Goal: Task Accomplishment & Management: Use online tool/utility

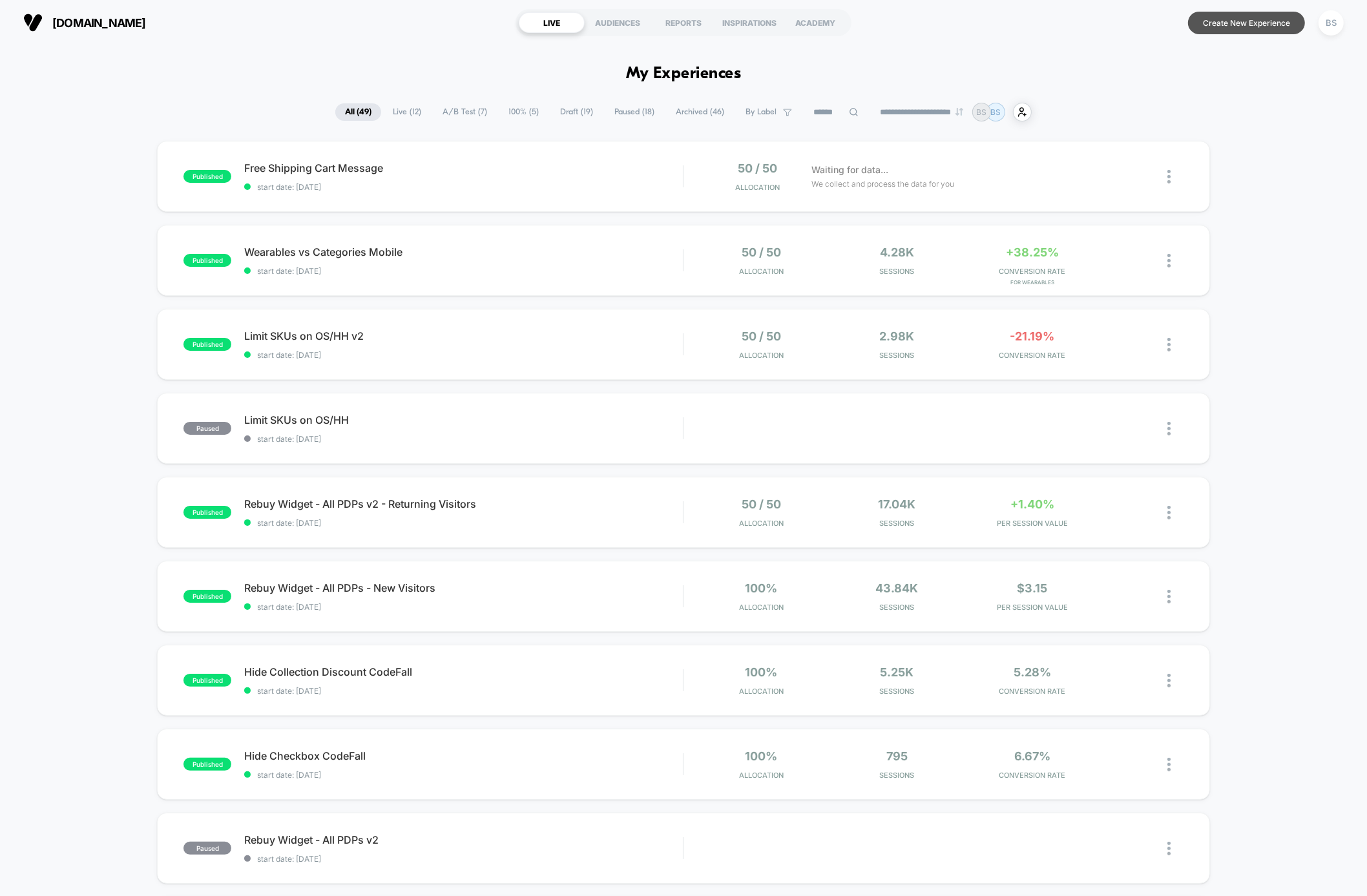
click at [1245, 26] on button "Create New Experience" at bounding box center [1247, 23] width 117 height 23
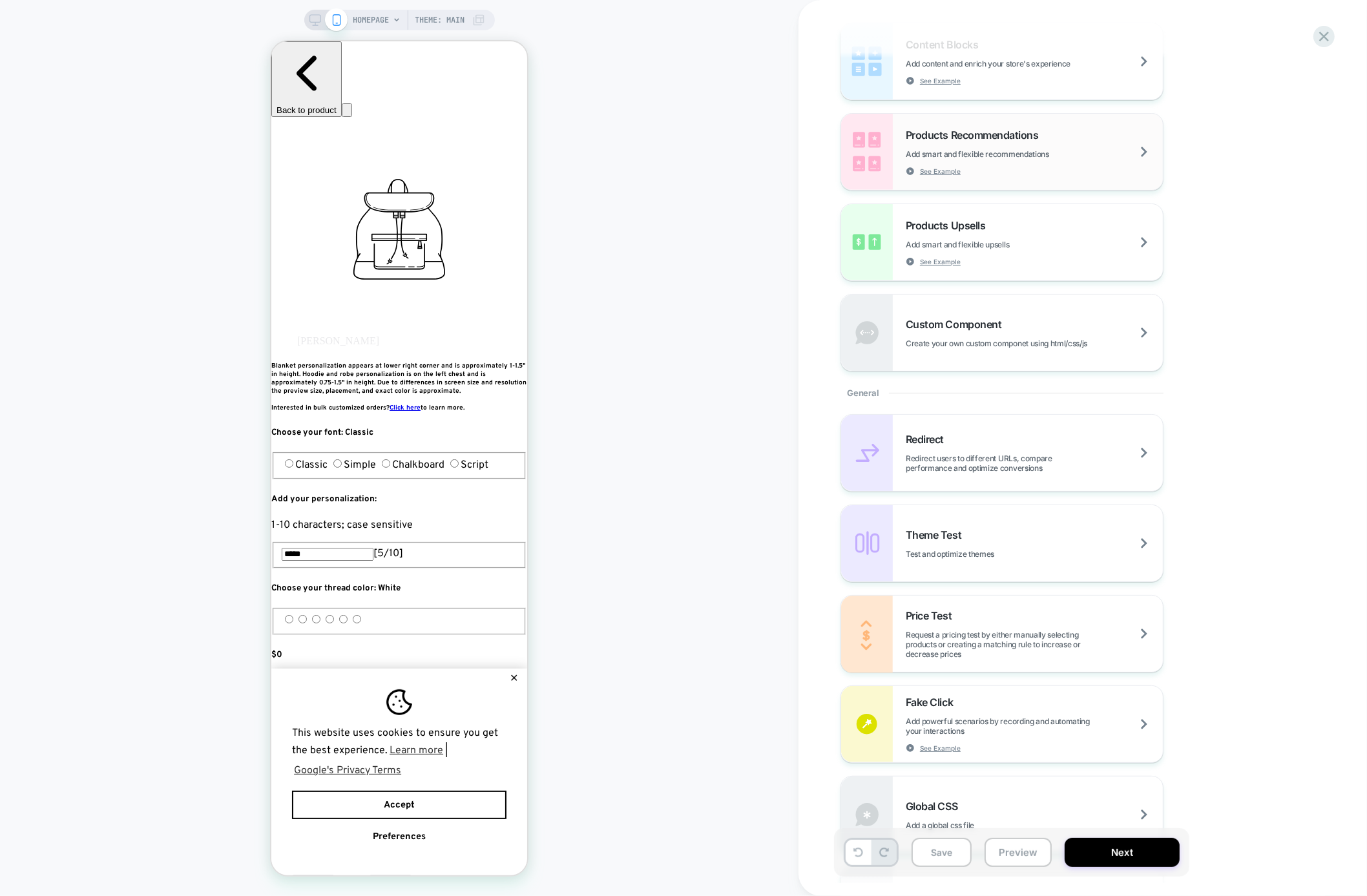
scroll to position [207, 0]
click at [1023, 446] on div "Redirect Redirect users to different URLs, compare performance and optimize con…" at bounding box center [1034, 448] width 257 height 40
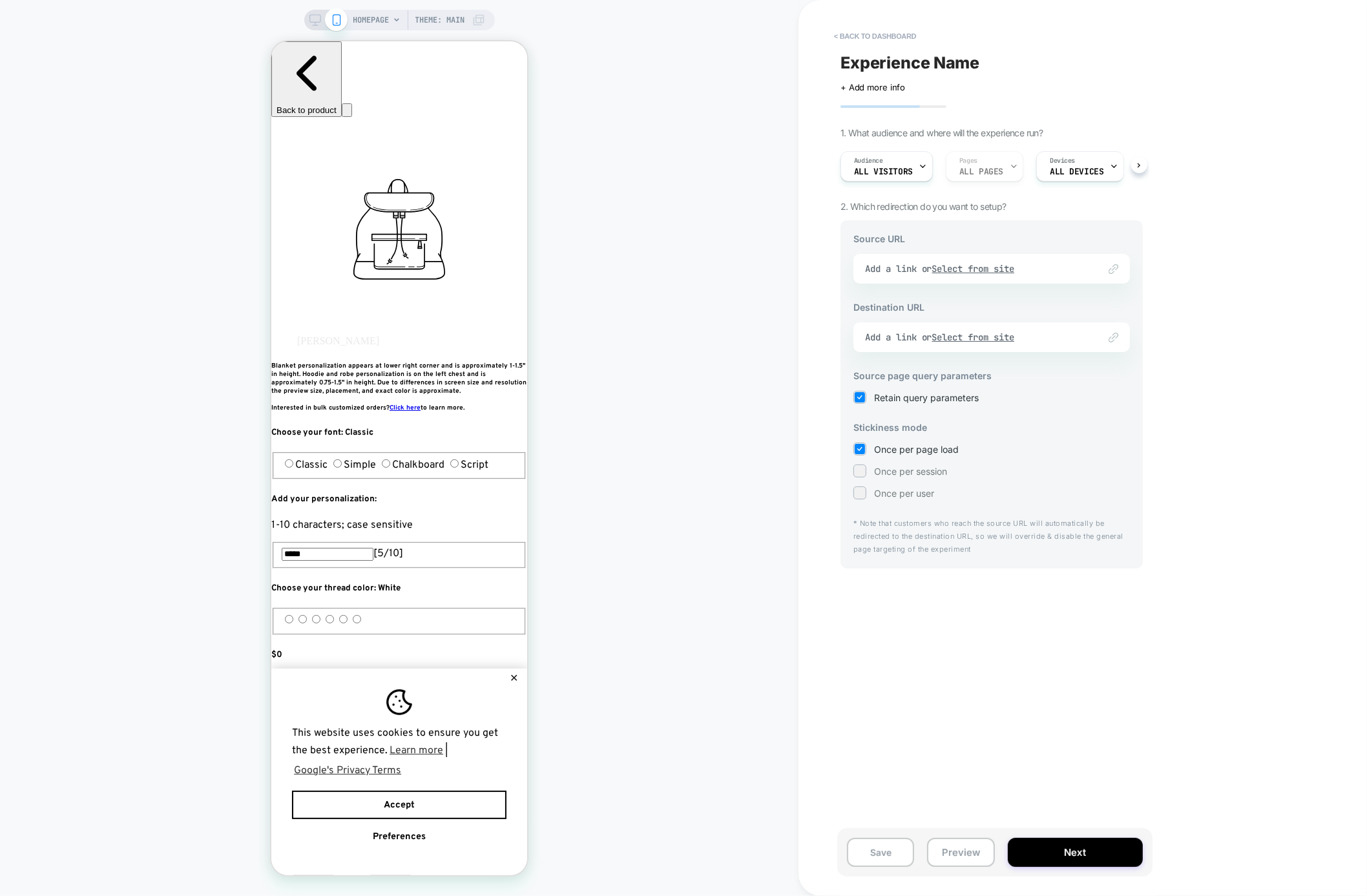
click at [995, 268] on div "Link to Add a link or Select from site" at bounding box center [992, 269] width 277 height 30
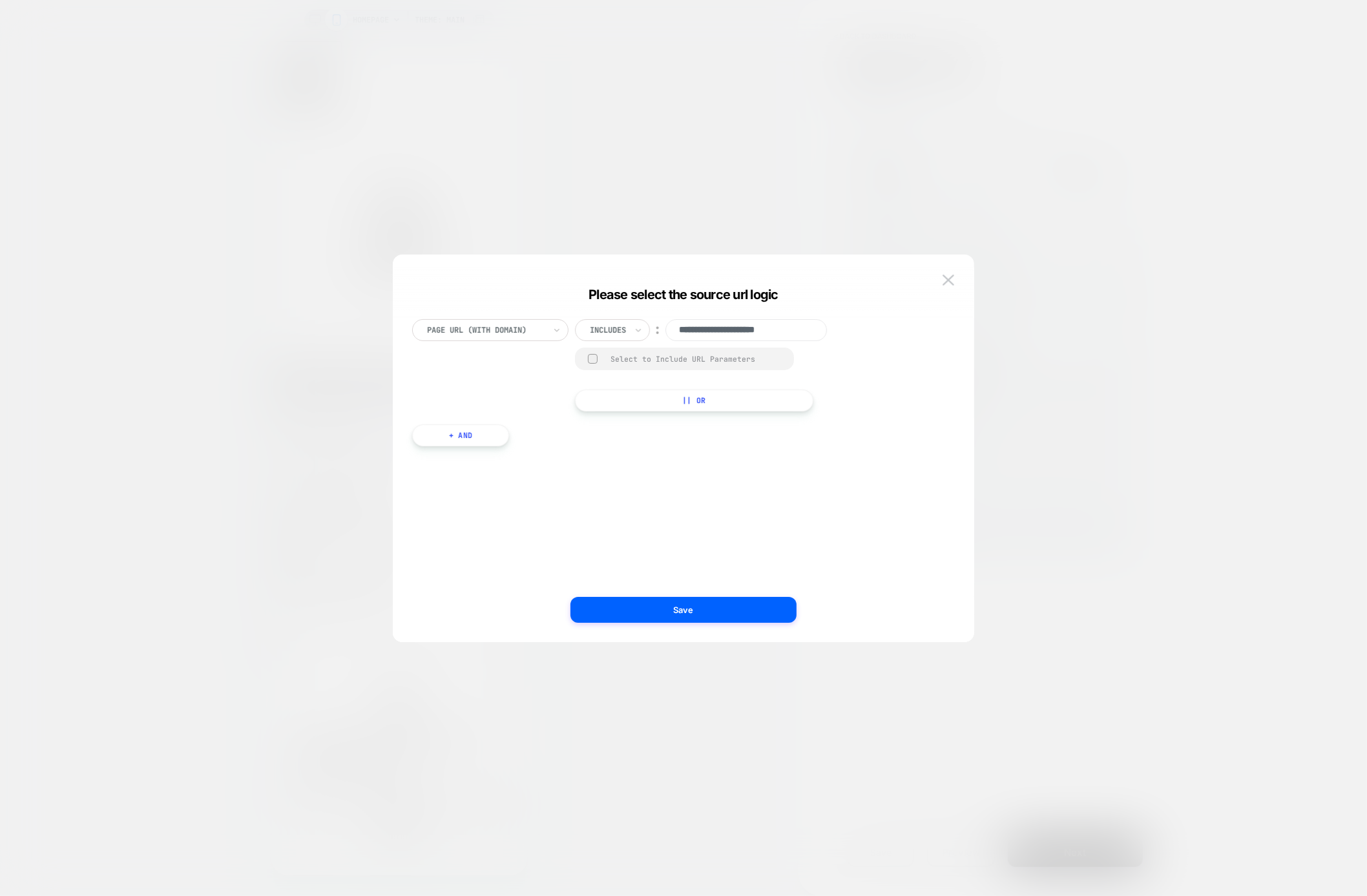
click at [765, 327] on input "**********" at bounding box center [746, 331] width 161 height 22
paste input "**********"
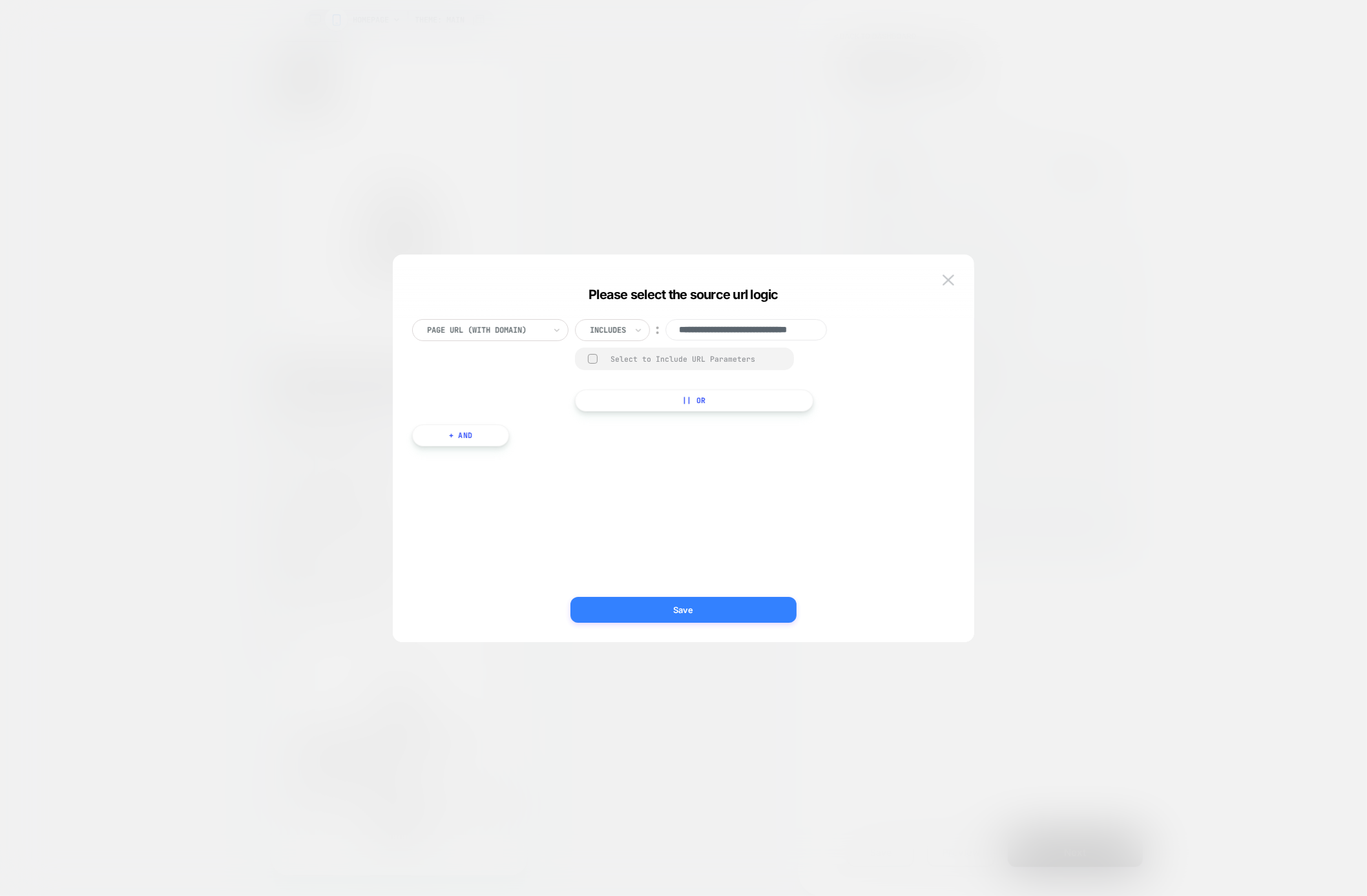
type input "**********"
click at [650, 604] on button "Save" at bounding box center [684, 610] width 226 height 26
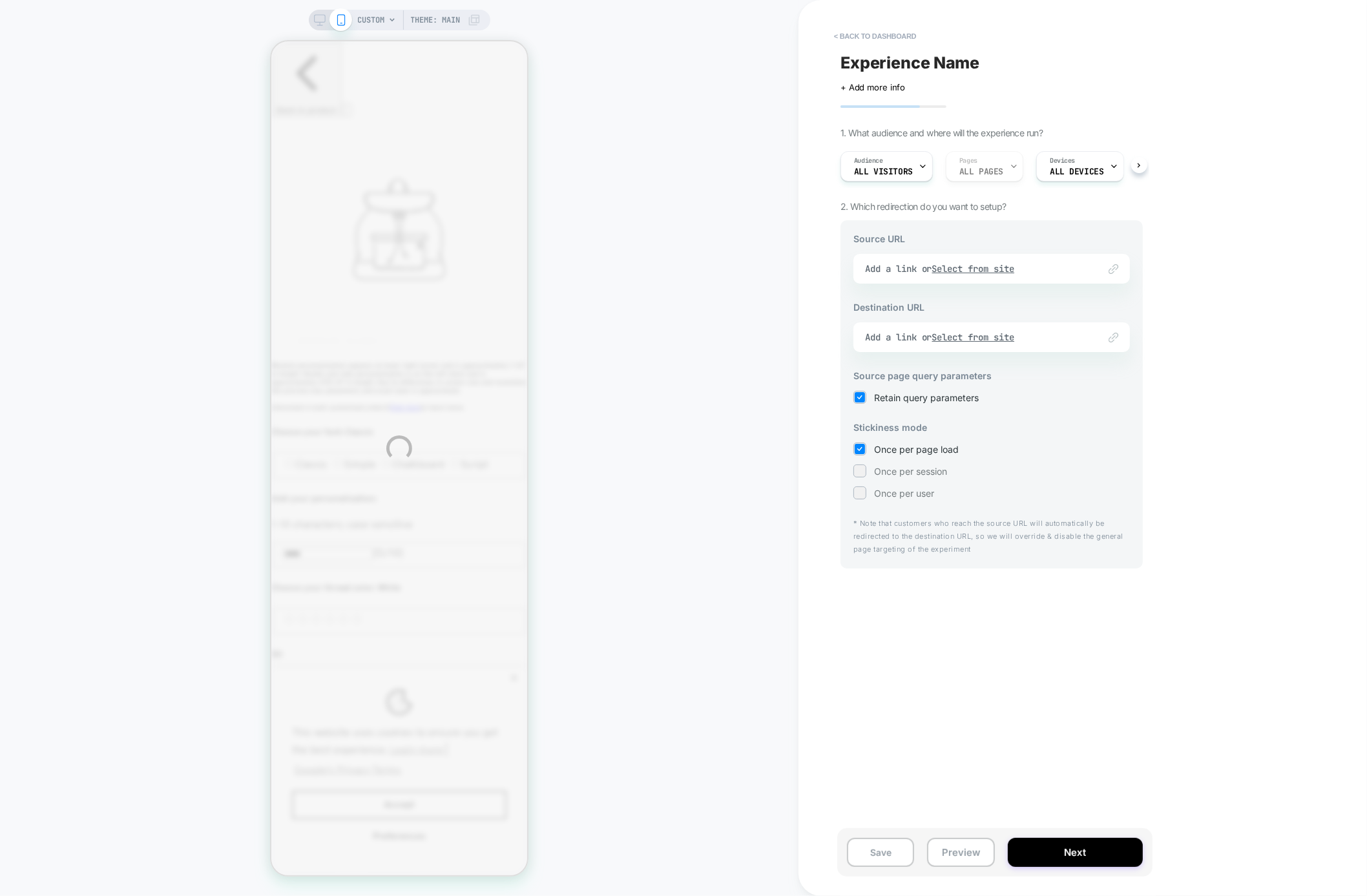
click at [650, 604] on div "CUSTOM Theme: MAIN < back to dashboard Experience Name Click to edit experience…" at bounding box center [683, 448] width 1367 height 896
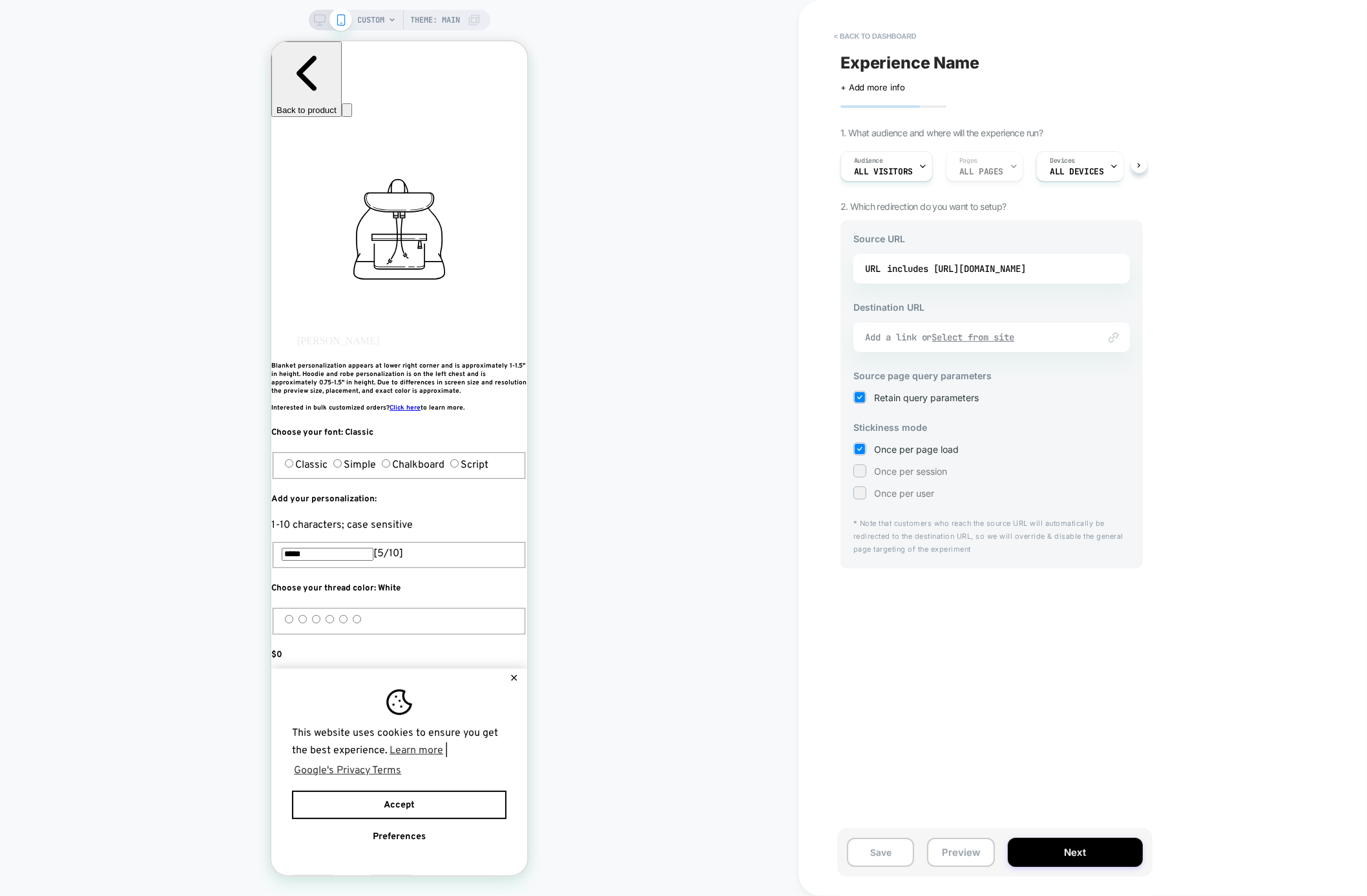
click at [1057, 337] on div "Add a link or Select from site" at bounding box center [976, 337] width 221 height 12
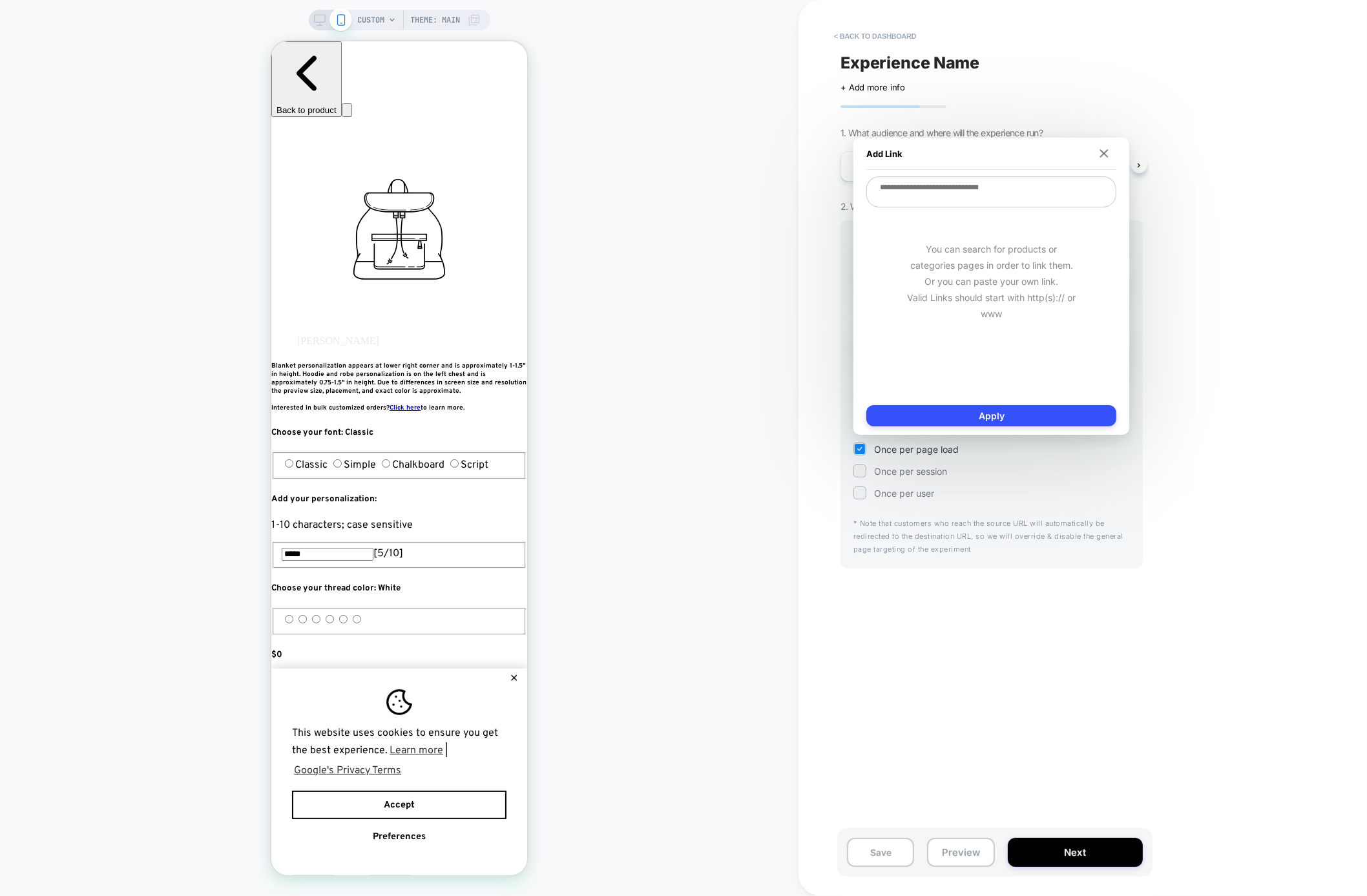
click at [976, 185] on textarea at bounding box center [992, 192] width 250 height 31
paste textarea "**********"
type textarea "**********"
click at [1011, 413] on button "Apply" at bounding box center [992, 416] width 250 height 21
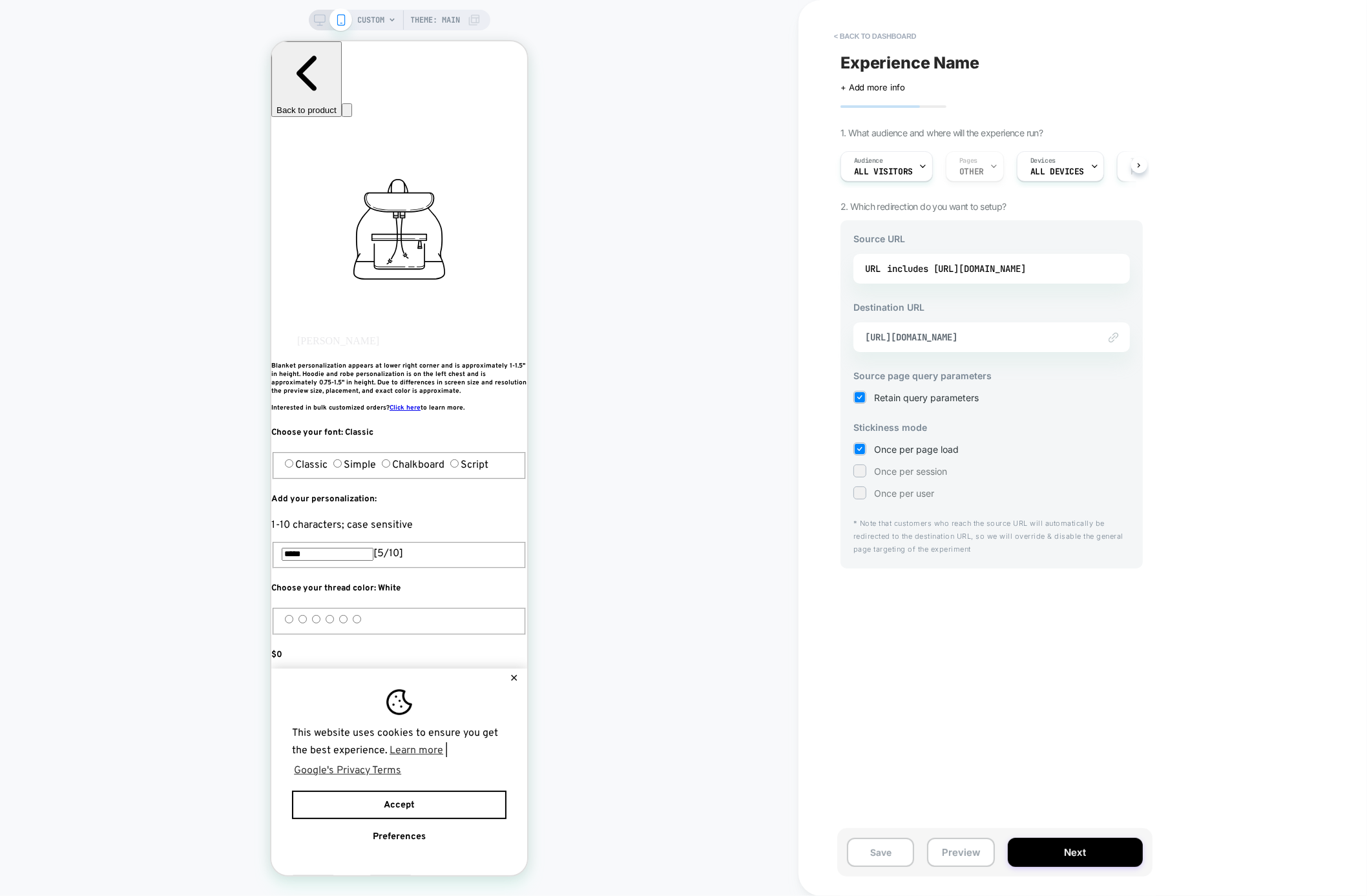
click at [885, 868] on div "Save Preview Next" at bounding box center [995, 852] width 316 height 48
click at [889, 858] on button "Save" at bounding box center [880, 852] width 67 height 29
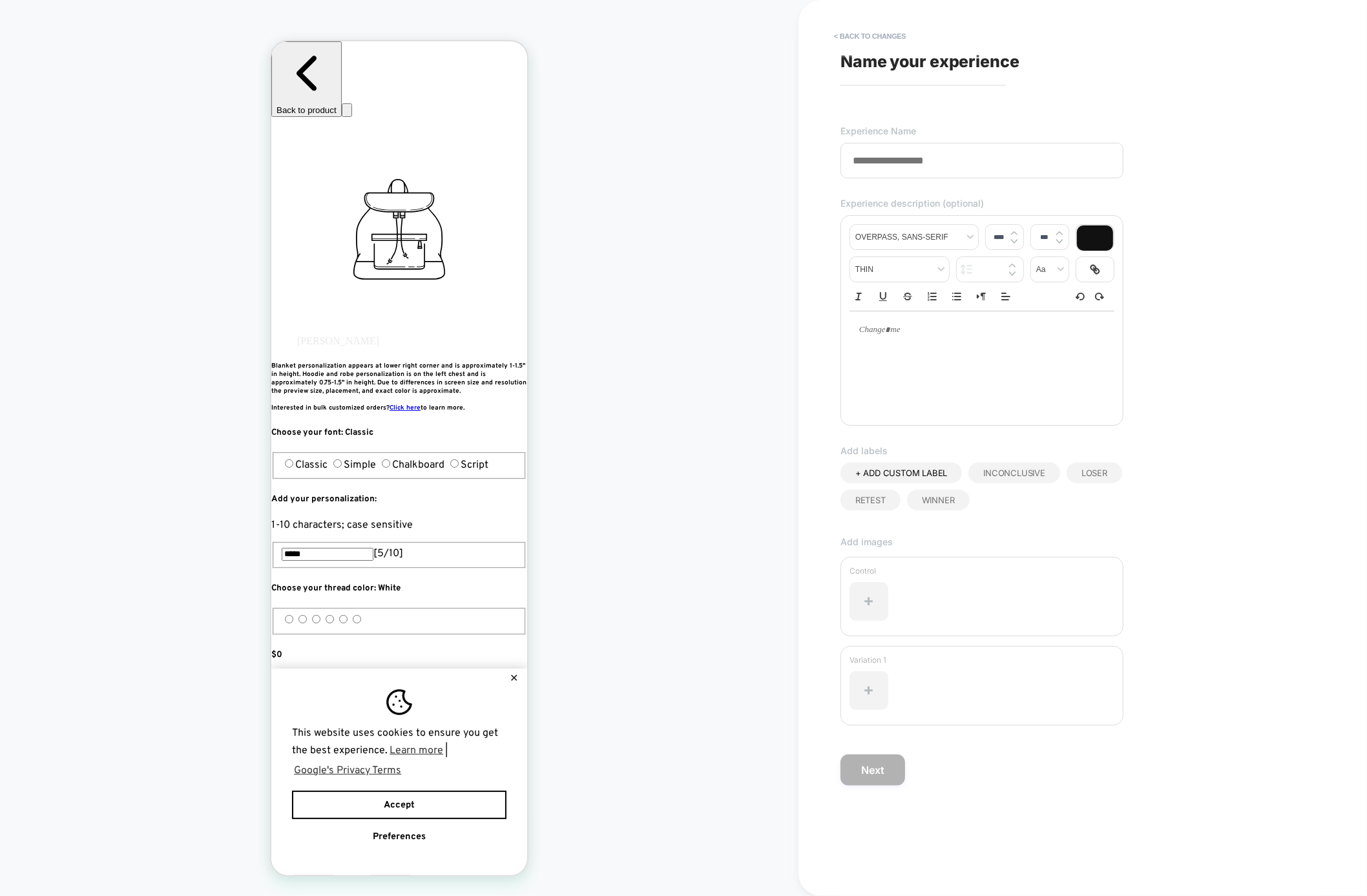
click at [915, 162] on input at bounding box center [982, 160] width 283 height 36
type input "**********"
click at [869, 764] on button "Next" at bounding box center [873, 770] width 64 height 31
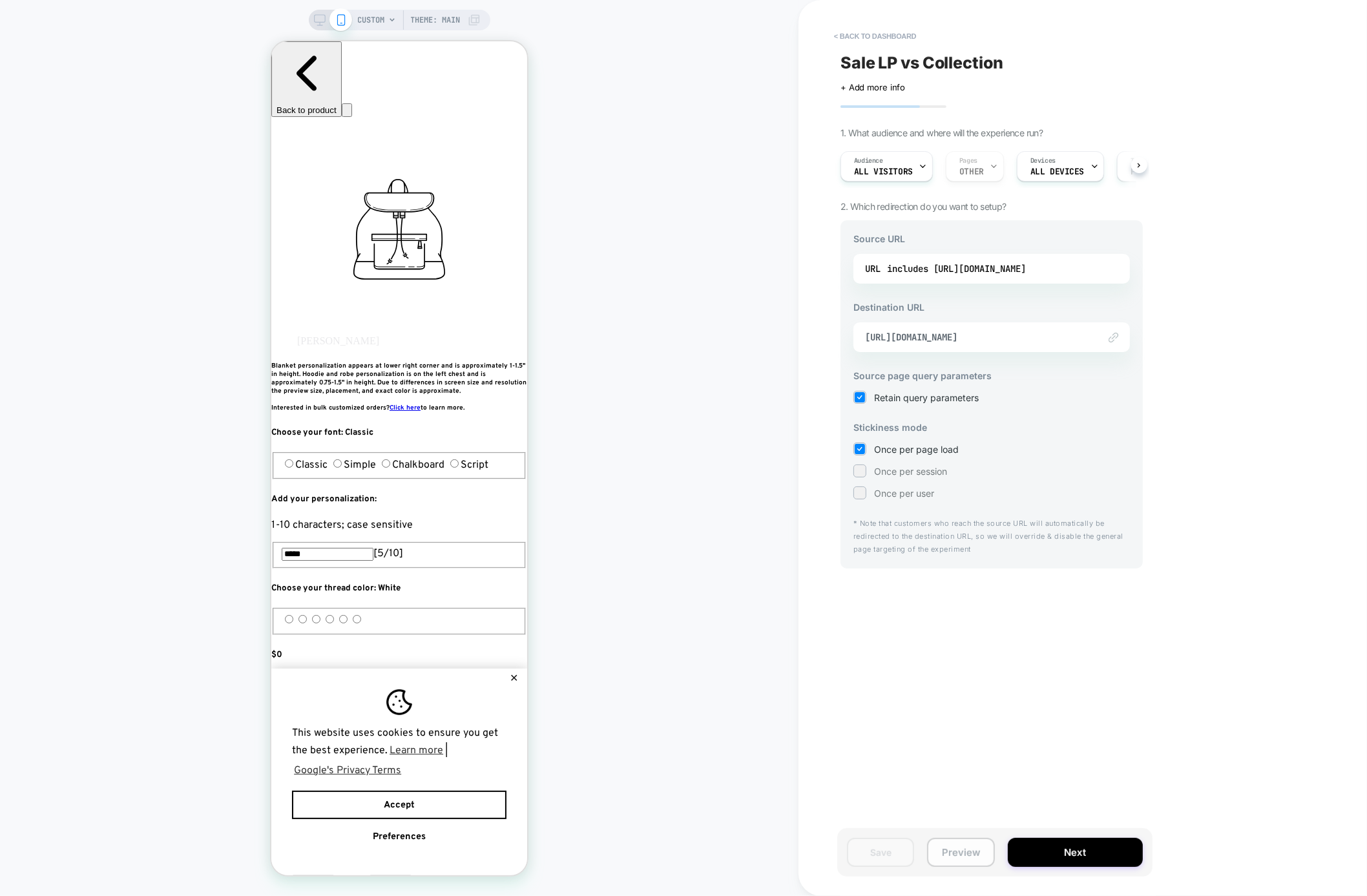
click at [971, 847] on button "Preview" at bounding box center [960, 852] width 67 height 29
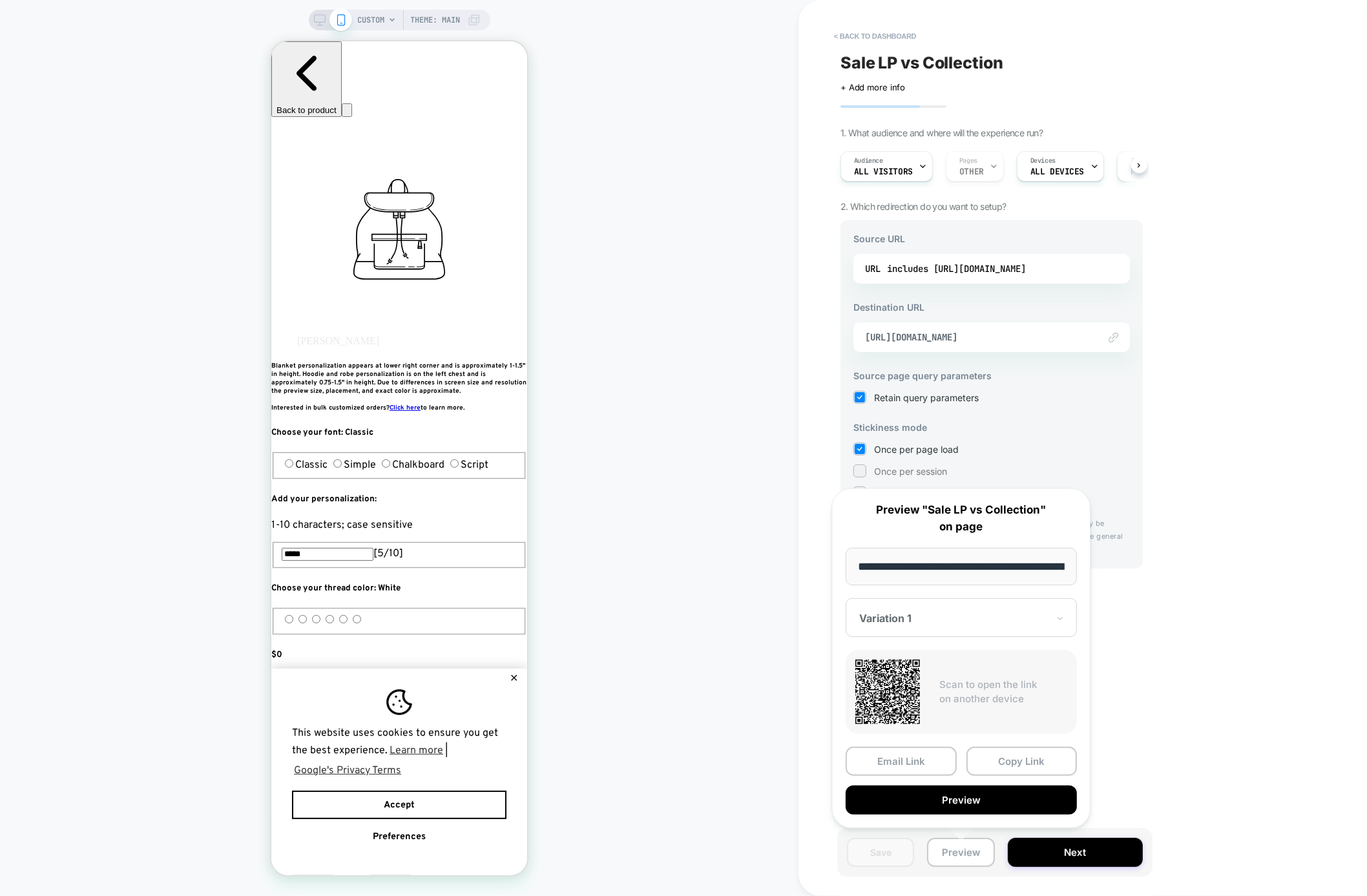
scroll to position [0, 72]
click at [1007, 757] on button "Copy Link" at bounding box center [1022, 761] width 111 height 29
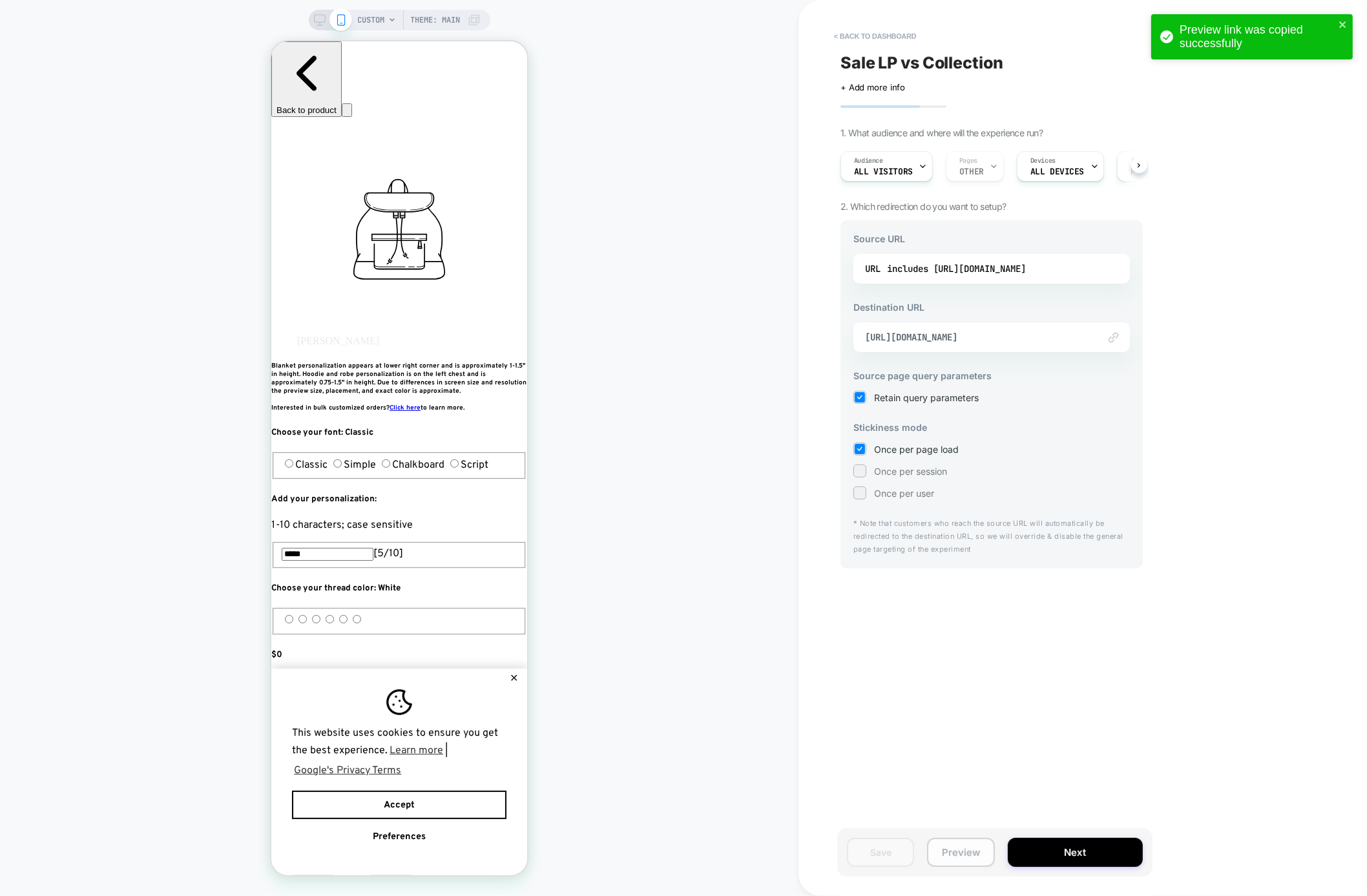
click at [960, 862] on button "Preview" at bounding box center [960, 852] width 67 height 29
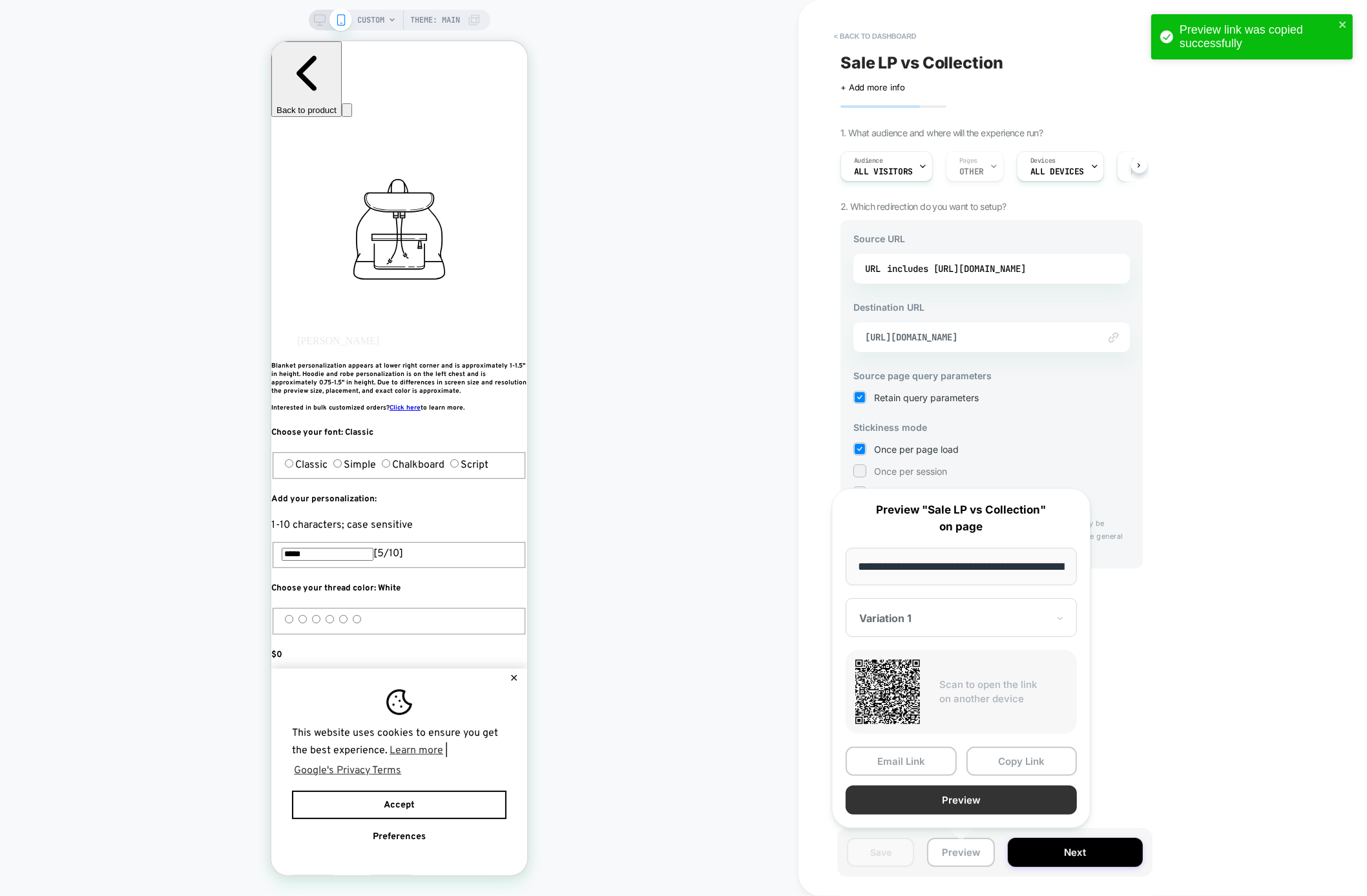
scroll to position [0, 72]
click at [998, 760] on button "Copy Link" at bounding box center [1022, 761] width 111 height 29
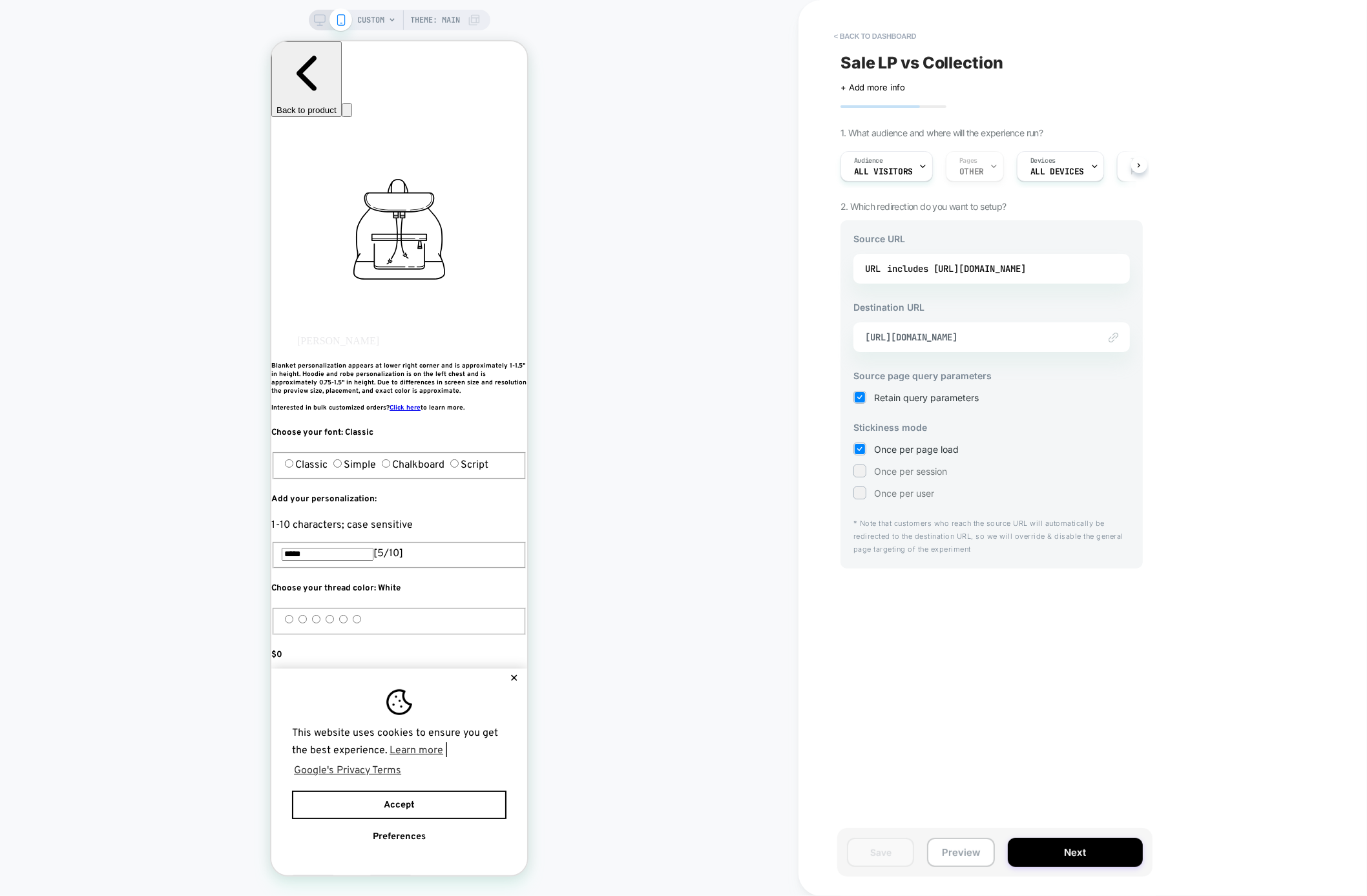
click at [515, 674] on button "✕" at bounding box center [513, 679] width 16 height 9
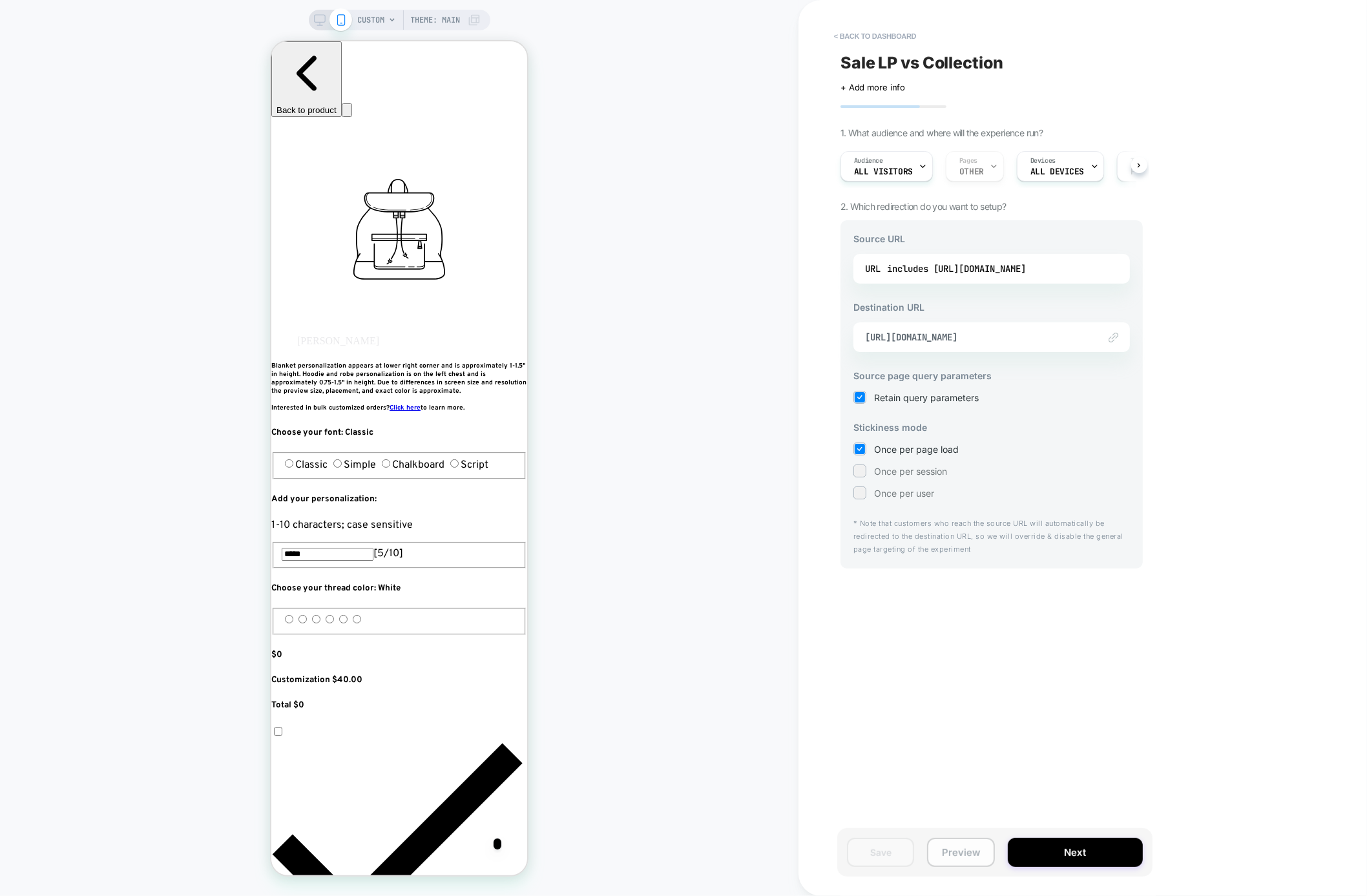
click at [942, 862] on button "Preview" at bounding box center [960, 852] width 67 height 29
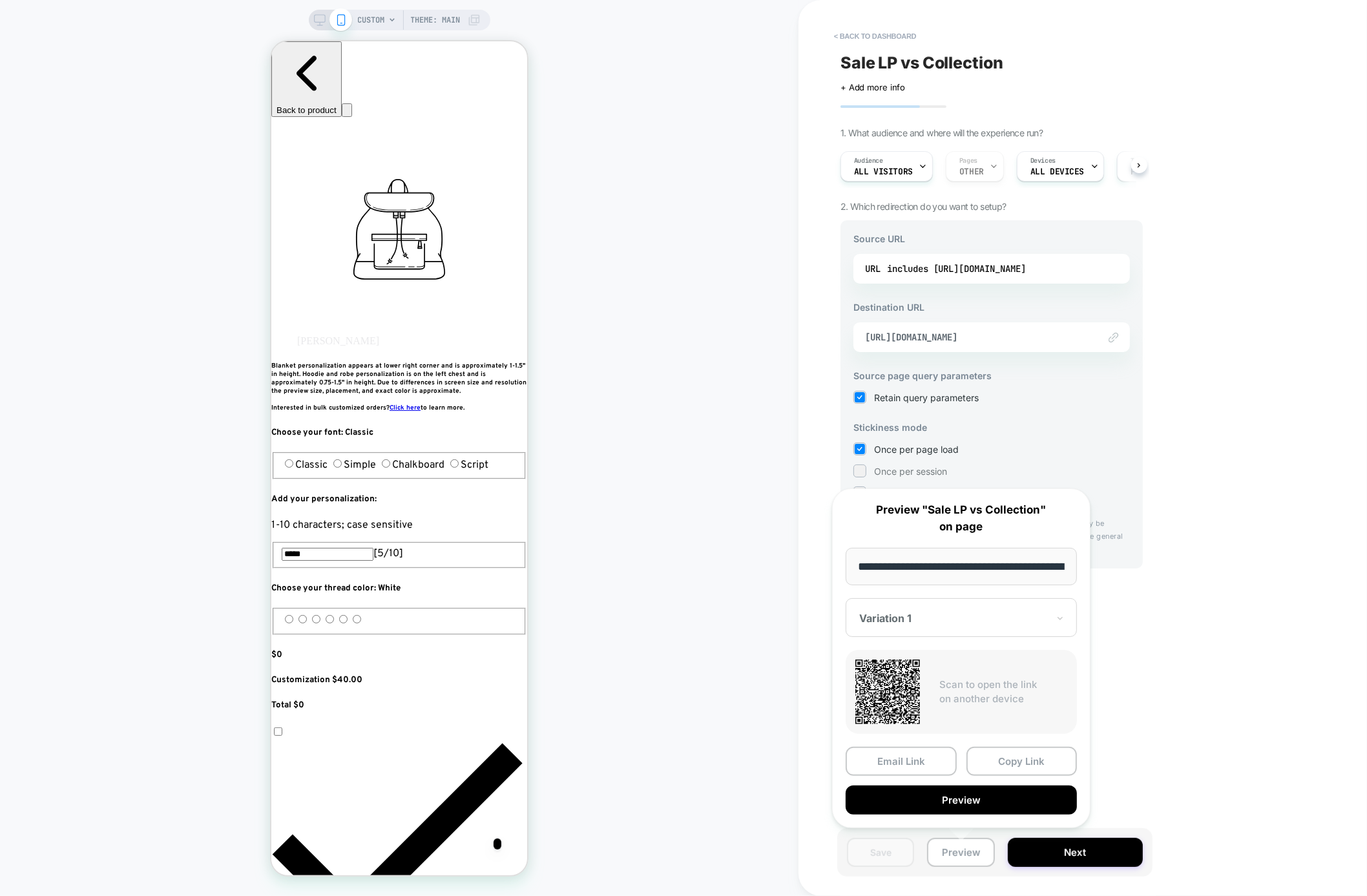
scroll to position [0, 72]
click at [957, 727] on div "Scan to open the link on another device" at bounding box center [962, 692] width 232 height 84
click at [1148, 679] on div "Sale LP vs Collection Click to edit experience details + Add more info 1. What …" at bounding box center [992, 448] width 316 height 871
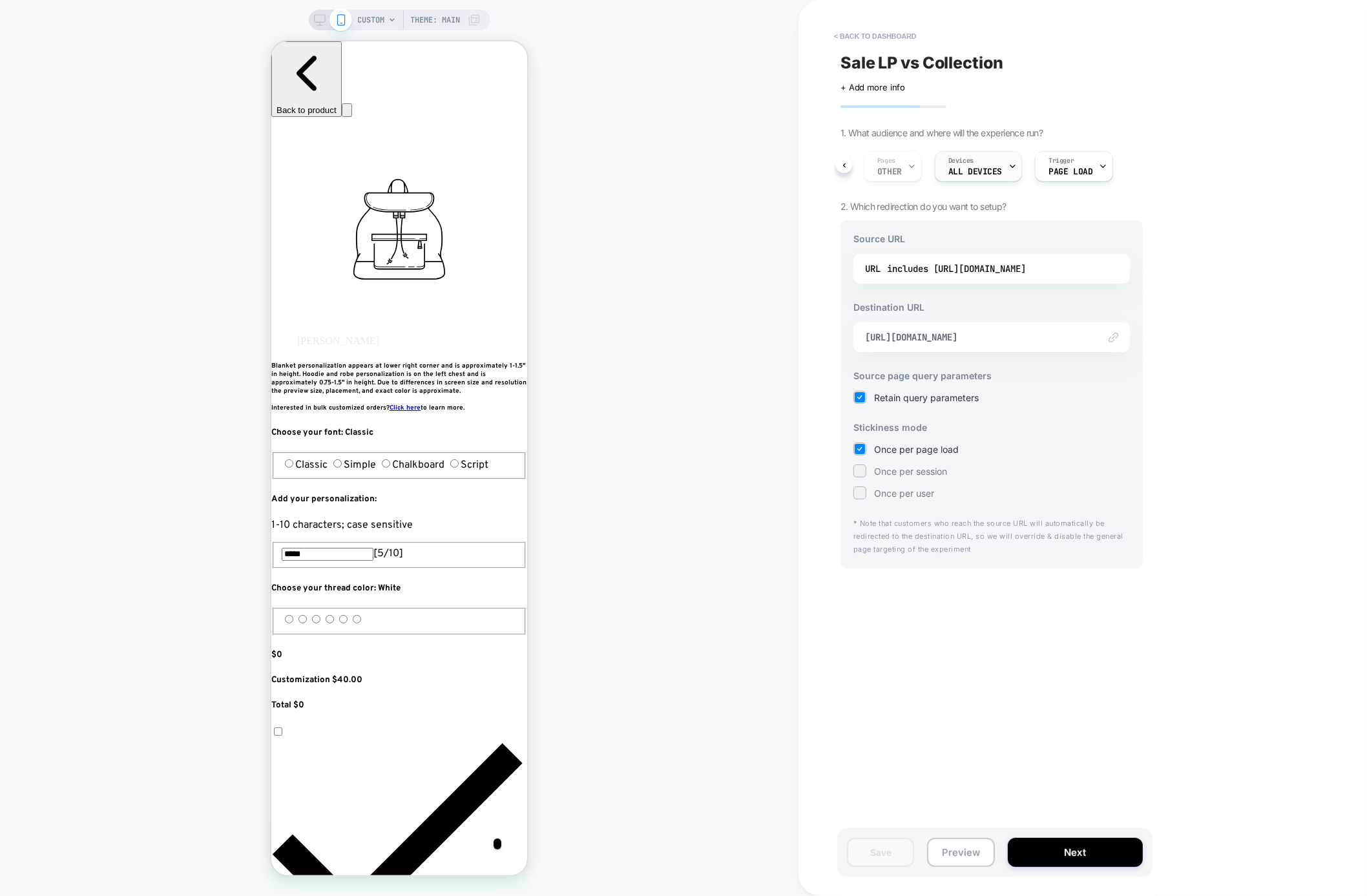
scroll to position [0, 97]
click at [1035, 167] on span "Page Load" at bounding box center [1056, 172] width 44 height 9
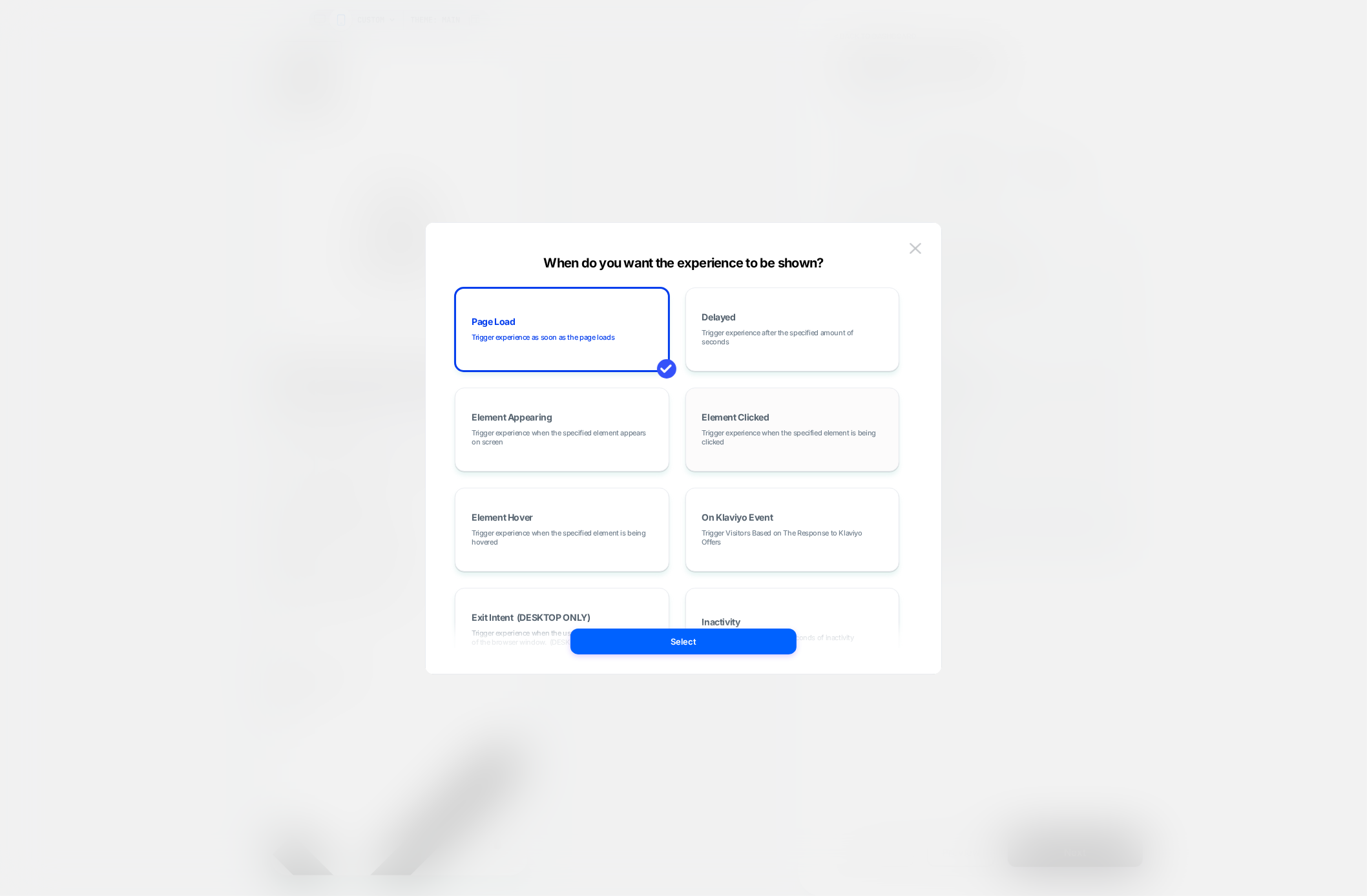
click at [790, 427] on div "Element Clicked Trigger experience when the specified element is being clicked" at bounding box center [793, 429] width 200 height 70
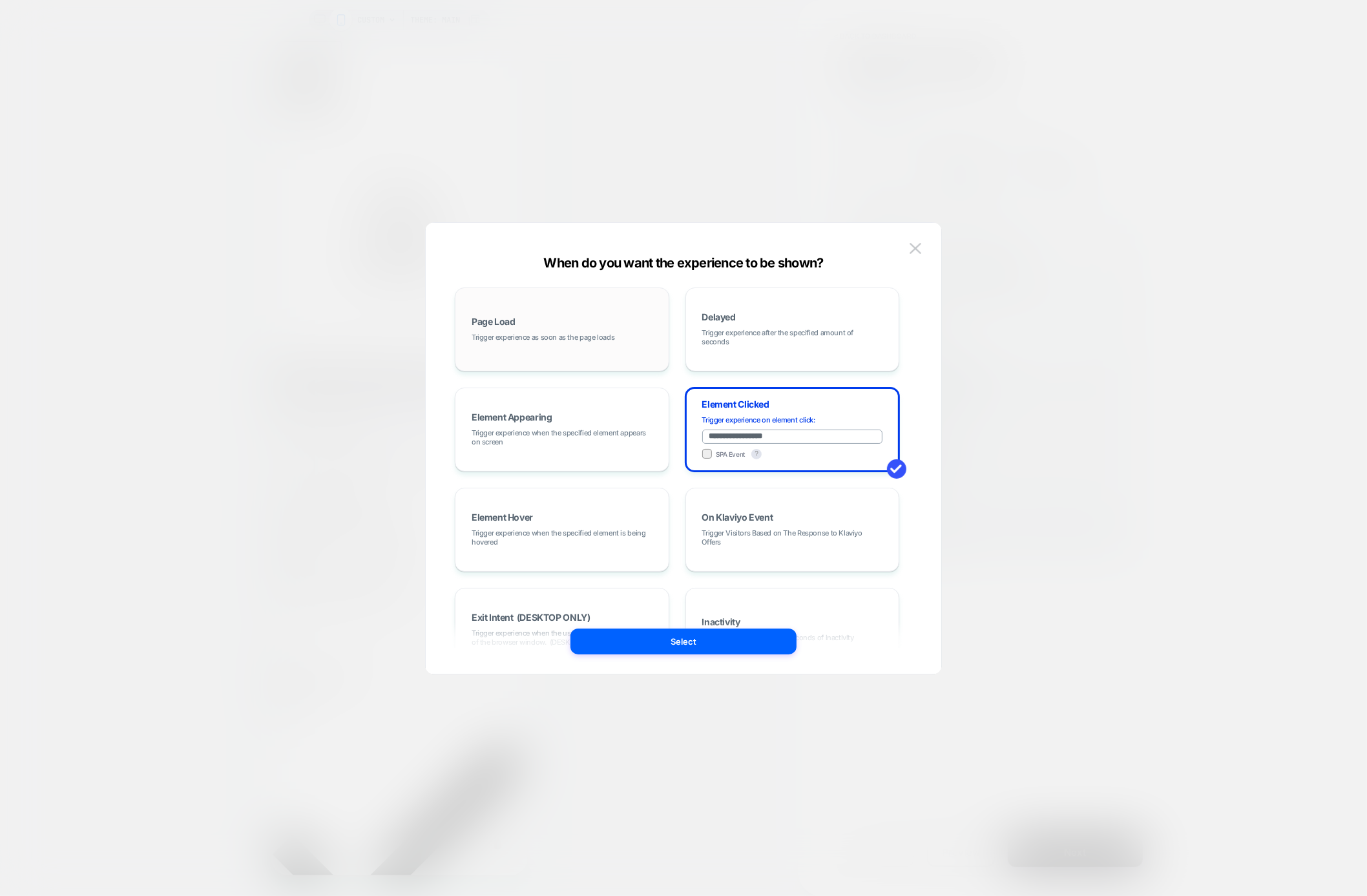
drag, startPoint x: 588, startPoint y: 364, endPoint x: 593, endPoint y: 354, distance: 11.2
click at [591, 360] on div "Page Load Trigger experience as soon as the page loads" at bounding box center [562, 329] width 215 height 84
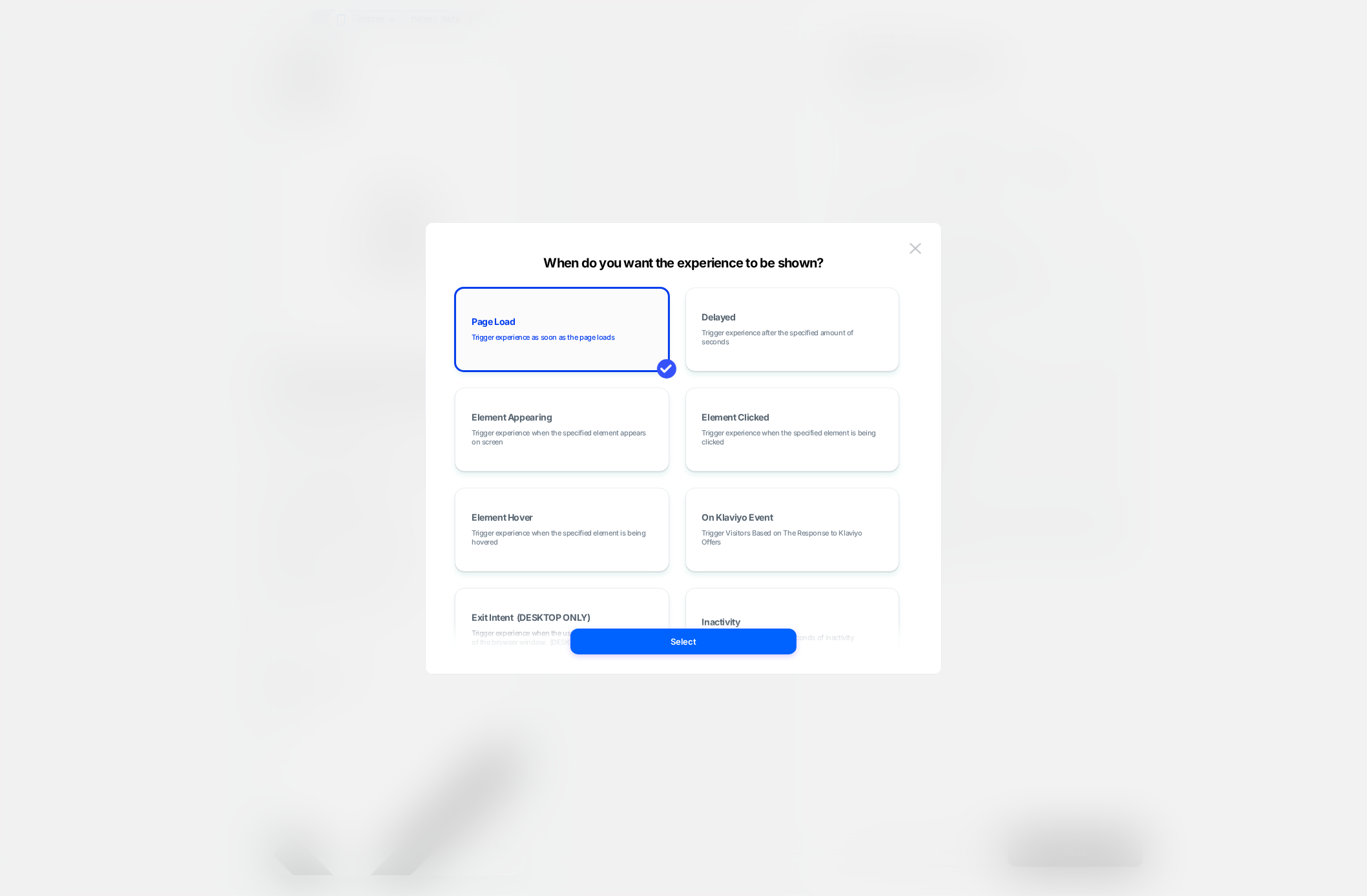
click at [593, 352] on div "Page Load Trigger experience as soon as the page loads" at bounding box center [562, 329] width 200 height 70
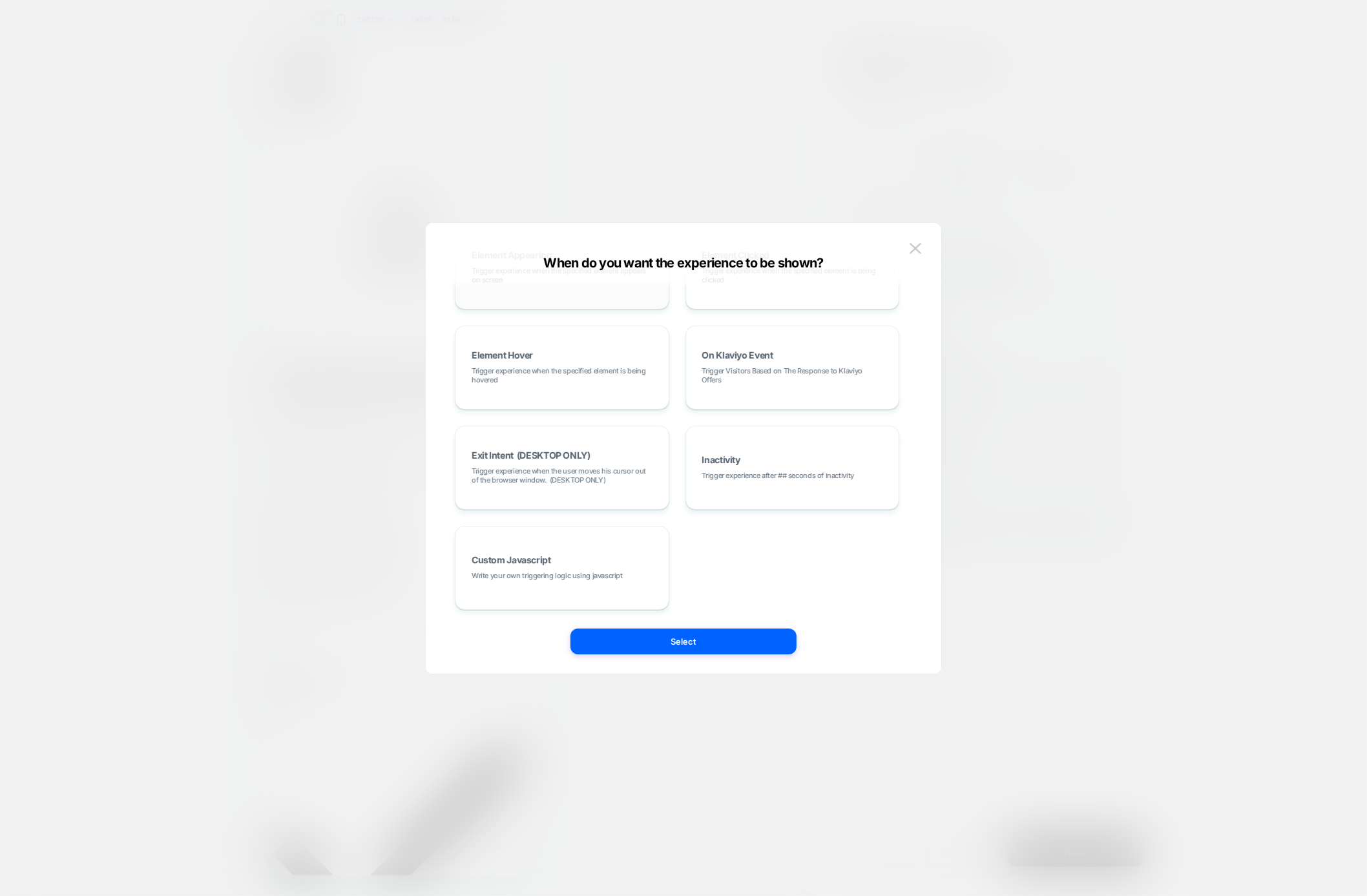
scroll to position [0, 0]
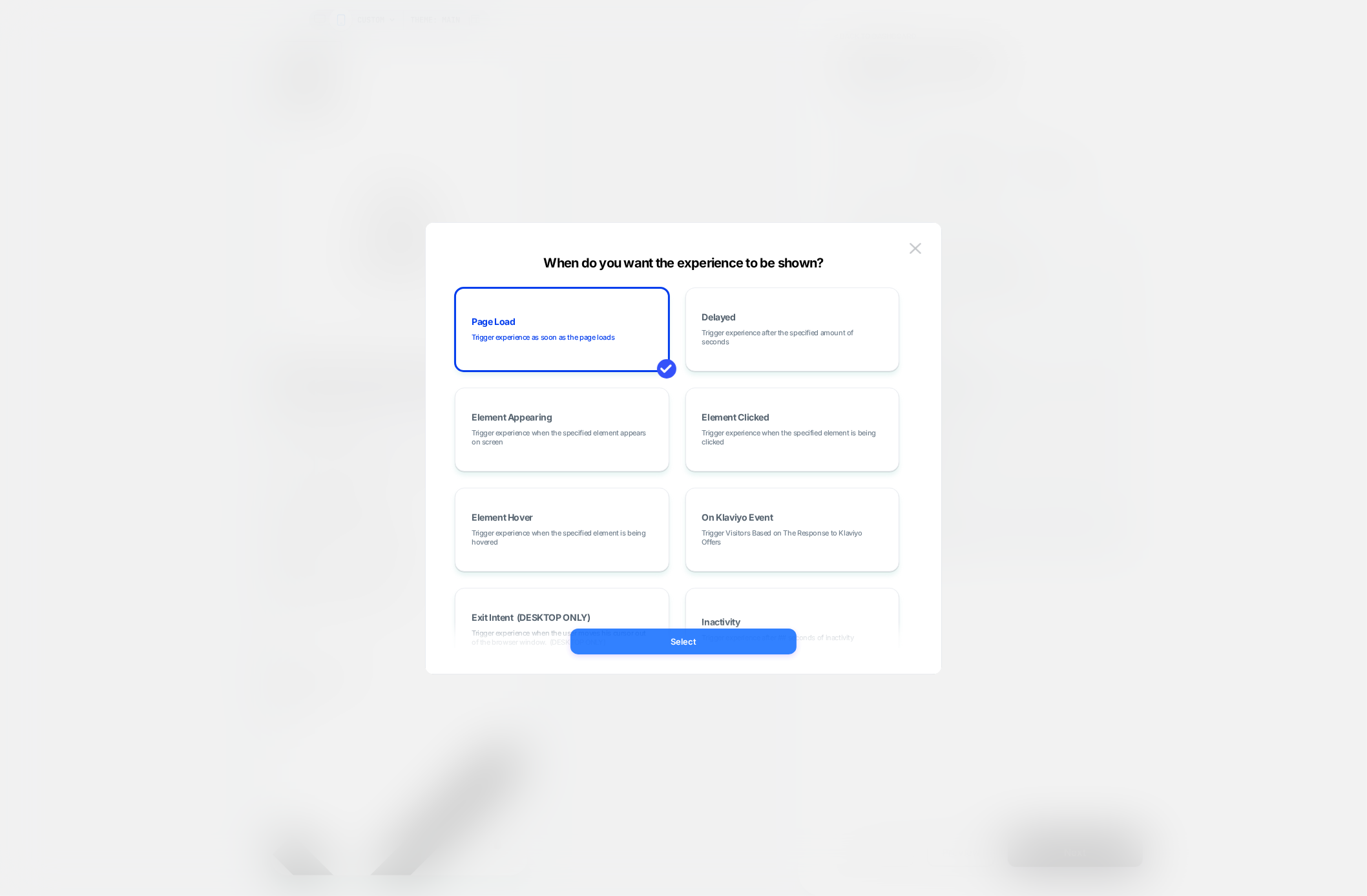
click at [662, 646] on button "Select" at bounding box center [684, 642] width 226 height 26
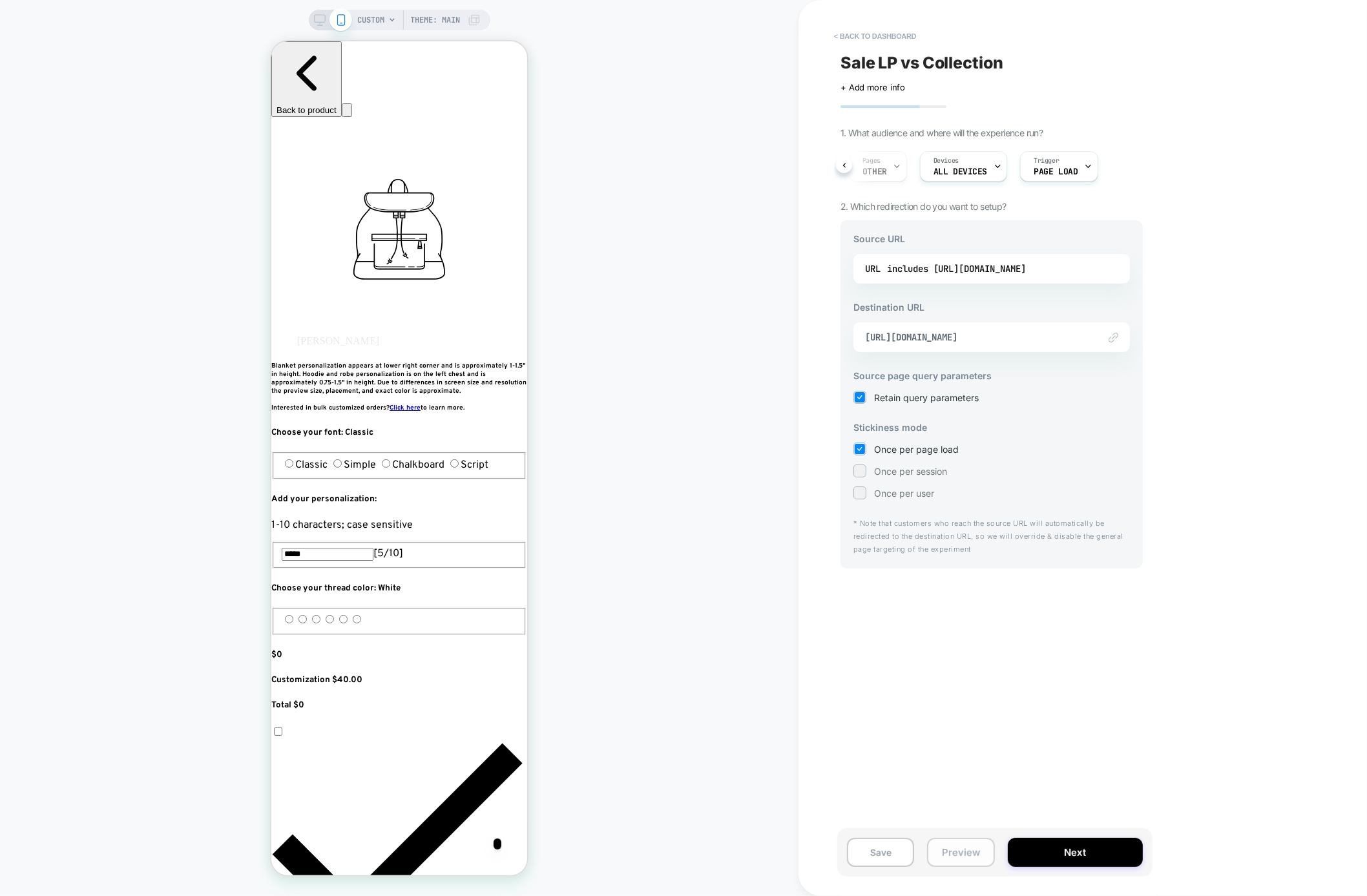
click at [969, 854] on button "Preview" at bounding box center [960, 852] width 67 height 29
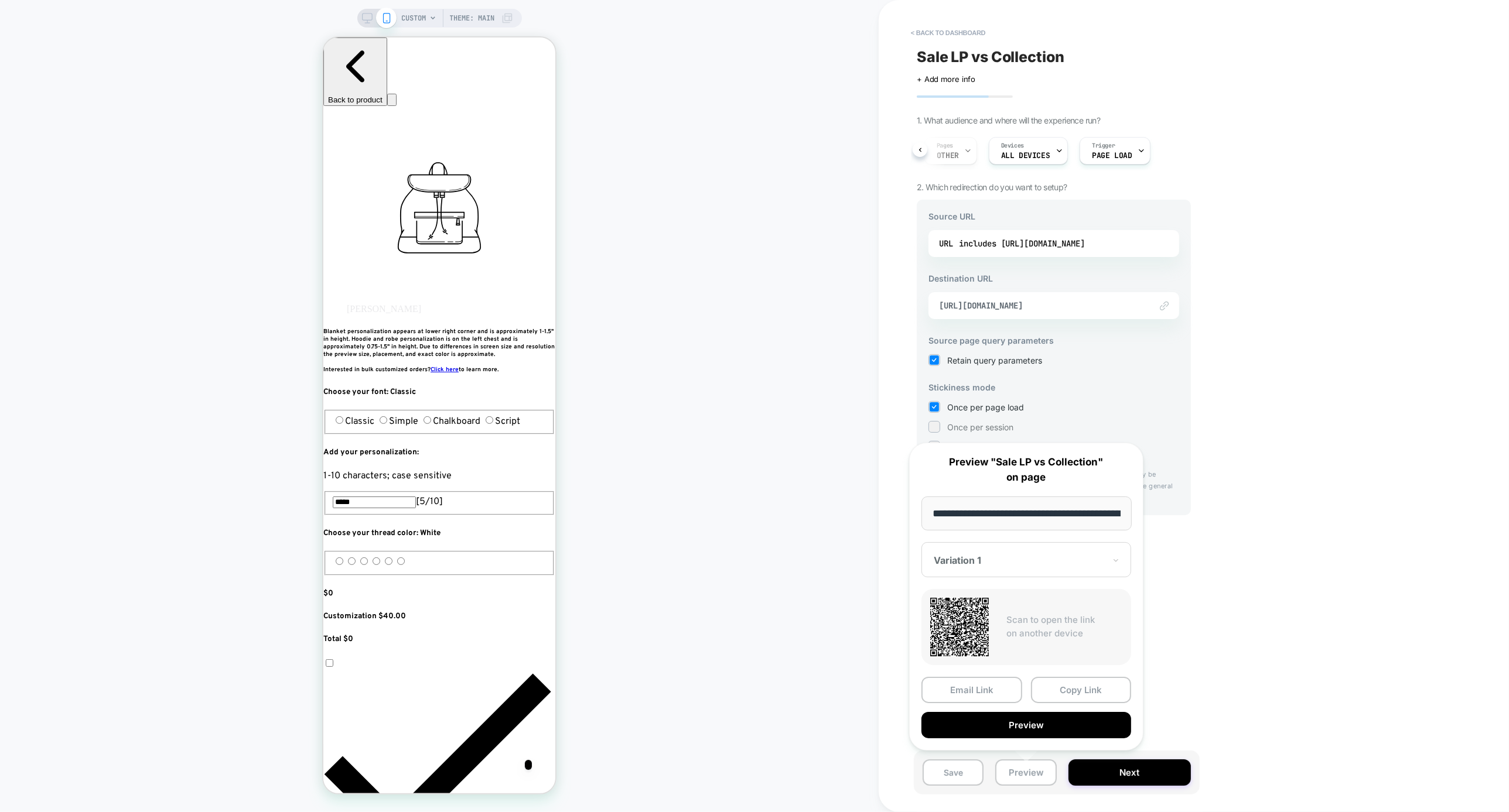
click at [1042, 200] on div "Source URL URL includes [URL][DOMAIN_NAME] Destination URL Link to [URL][DOMAIN…" at bounding box center [1054, 357] width 274 height 315
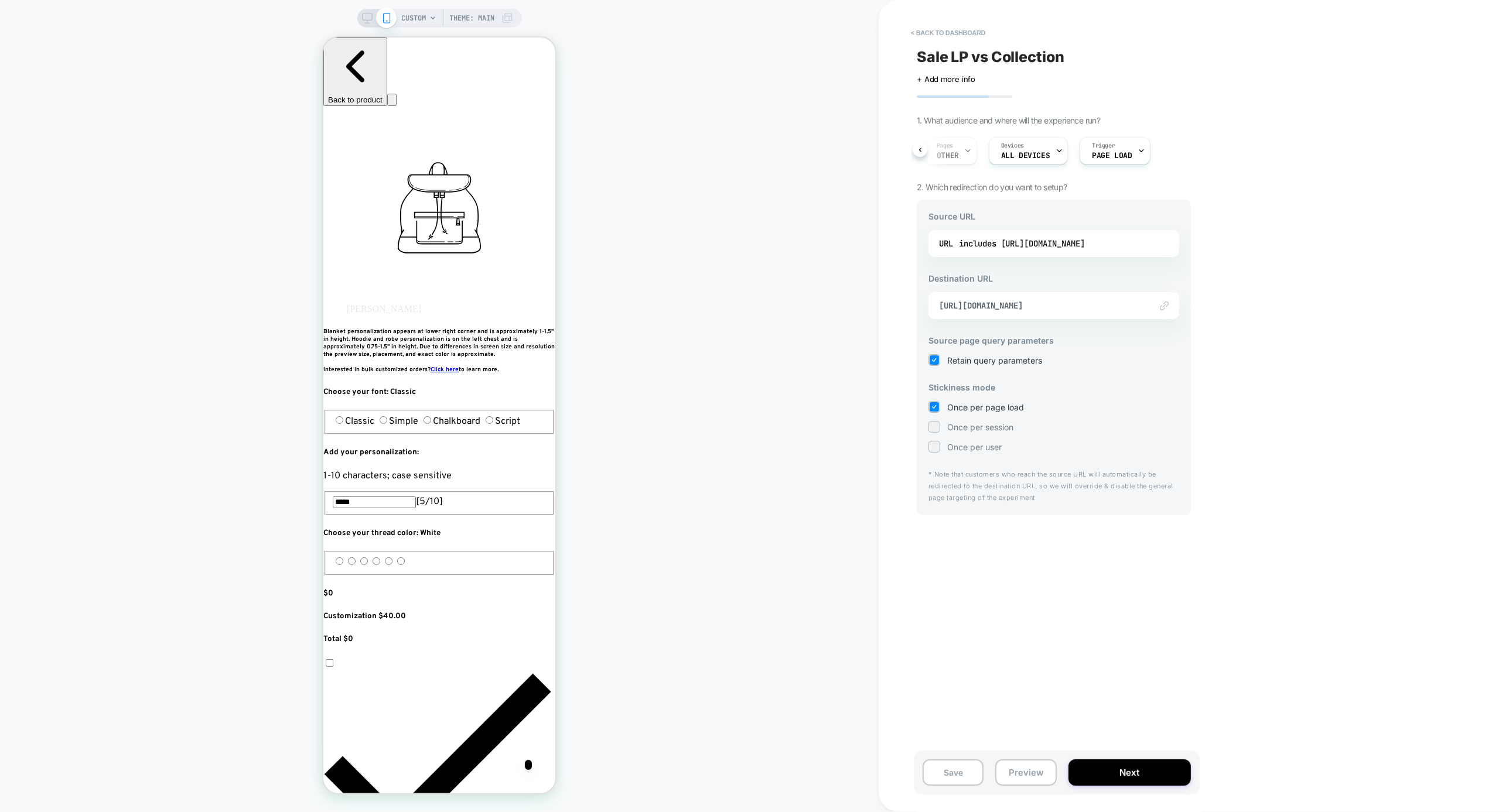
click at [956, 156] on div "Audience All Visitors Pages OTHER Devices ALL DEVICES Trigger Page Load" at bounding box center [1048, 150] width 274 height 40
click at [999, 153] on div "Audience All Visitors Pages OTHER Devices ALL DEVICES Trigger Page Load" at bounding box center [1048, 150] width 274 height 40
click at [961, 156] on span "All Visitors" at bounding box center [956, 156] width 53 height 8
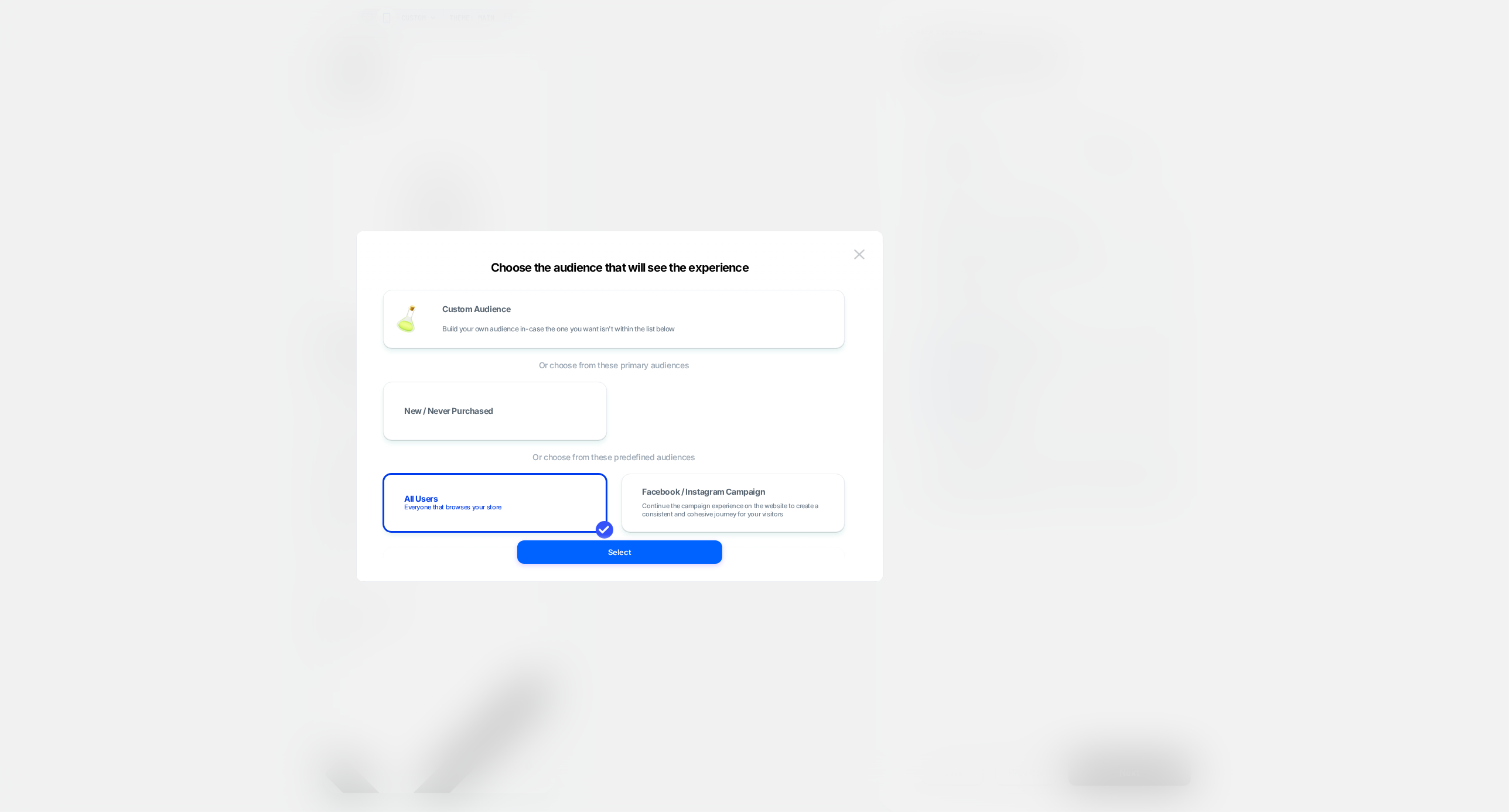
click at [859, 259] on button at bounding box center [860, 255] width 18 height 18
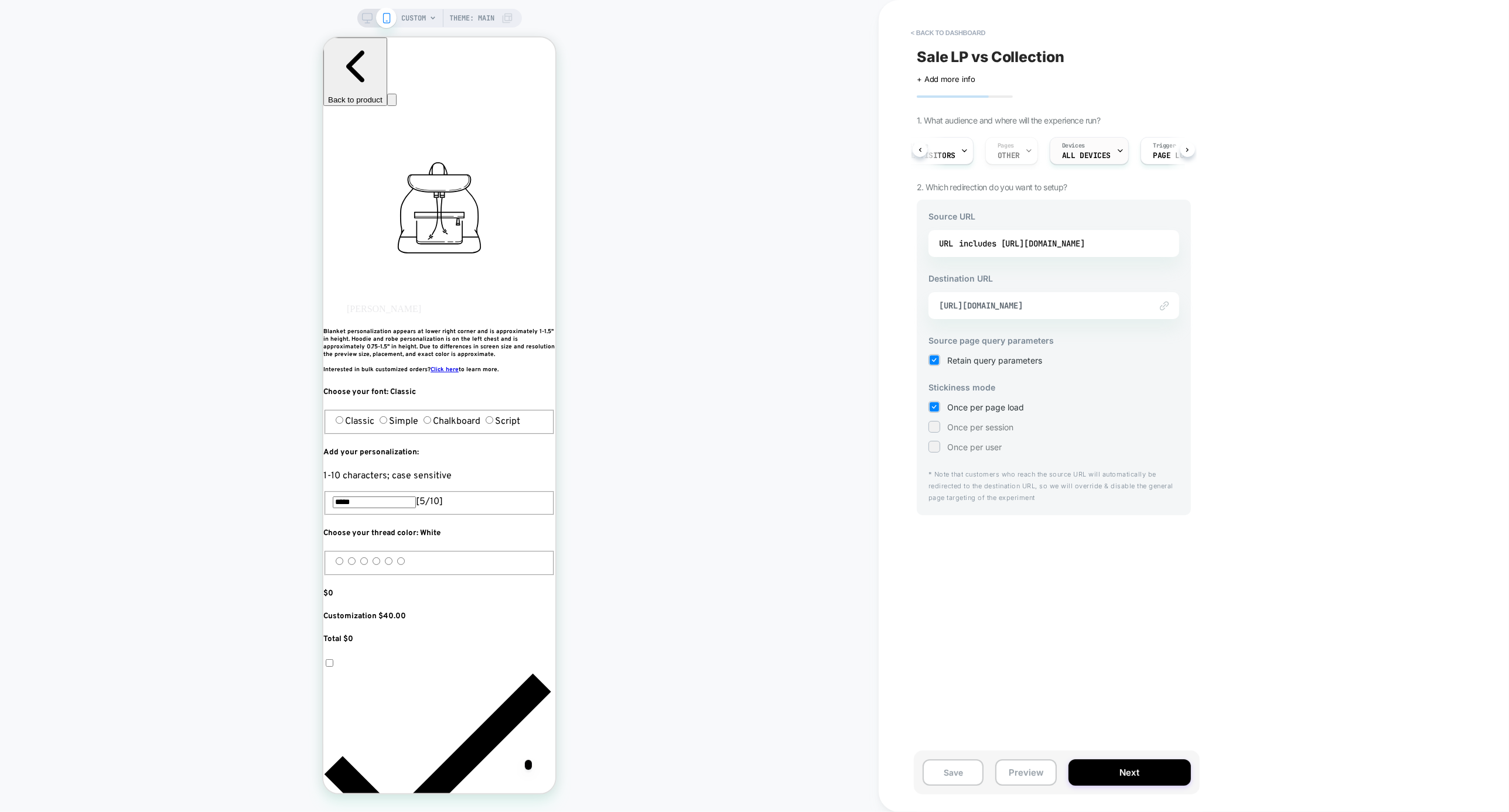
scroll to position [0, 88]
click at [1097, 150] on div "Trigger Page Load" at bounding box center [1111, 150] width 63 height 27
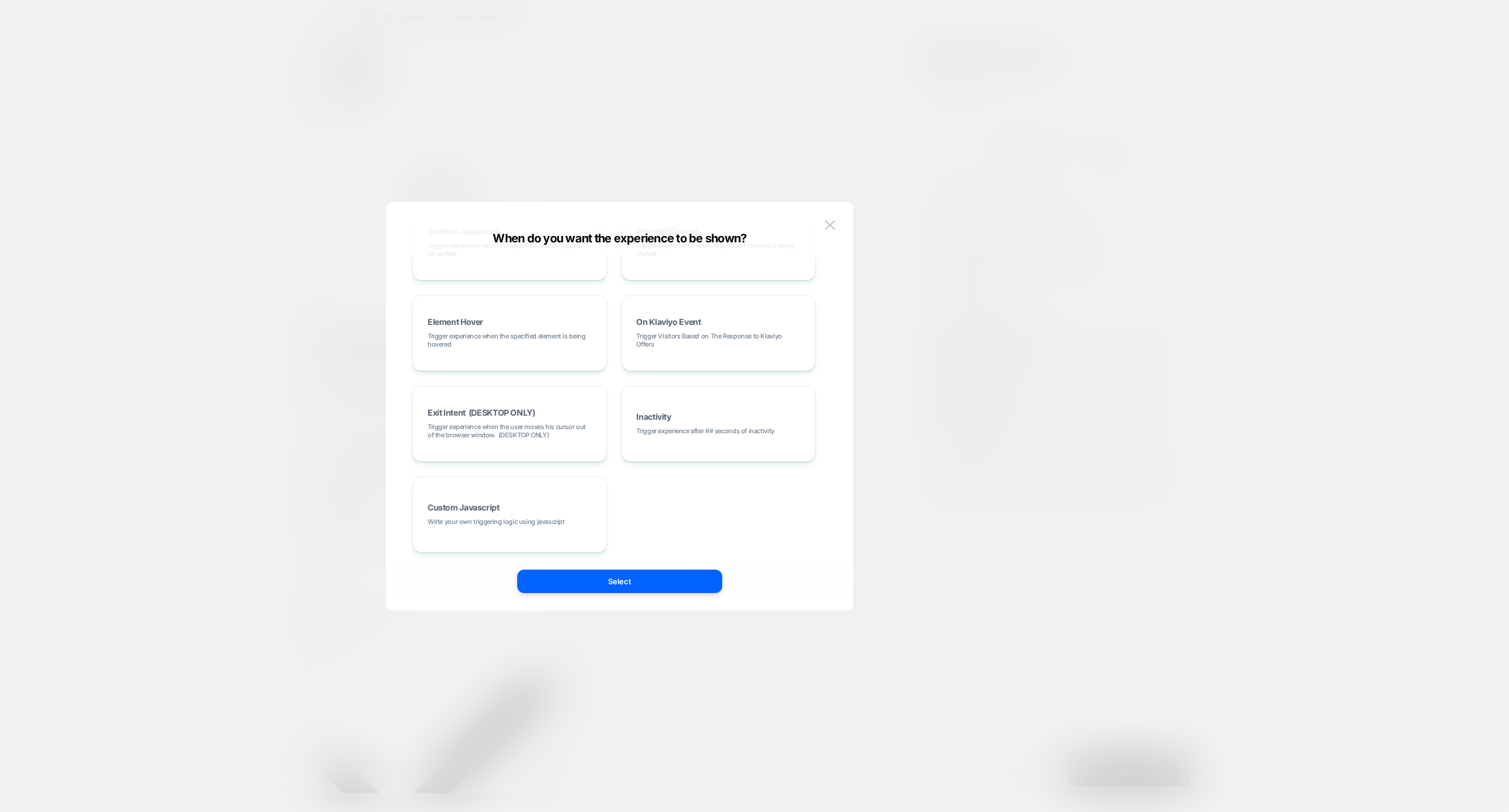
scroll to position [0, 0]
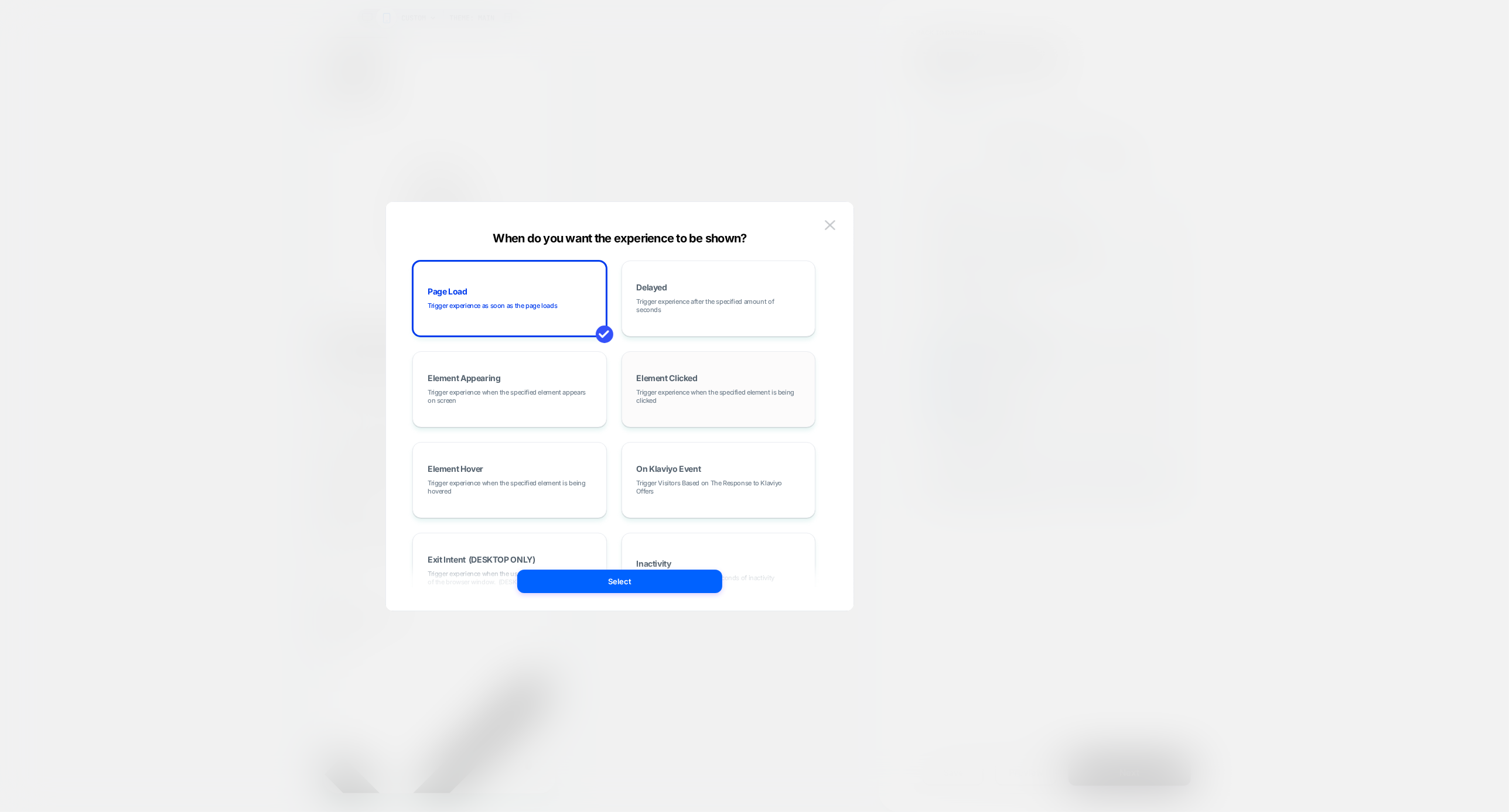
click at [668, 378] on span "Element Clicked" at bounding box center [667, 379] width 61 height 8
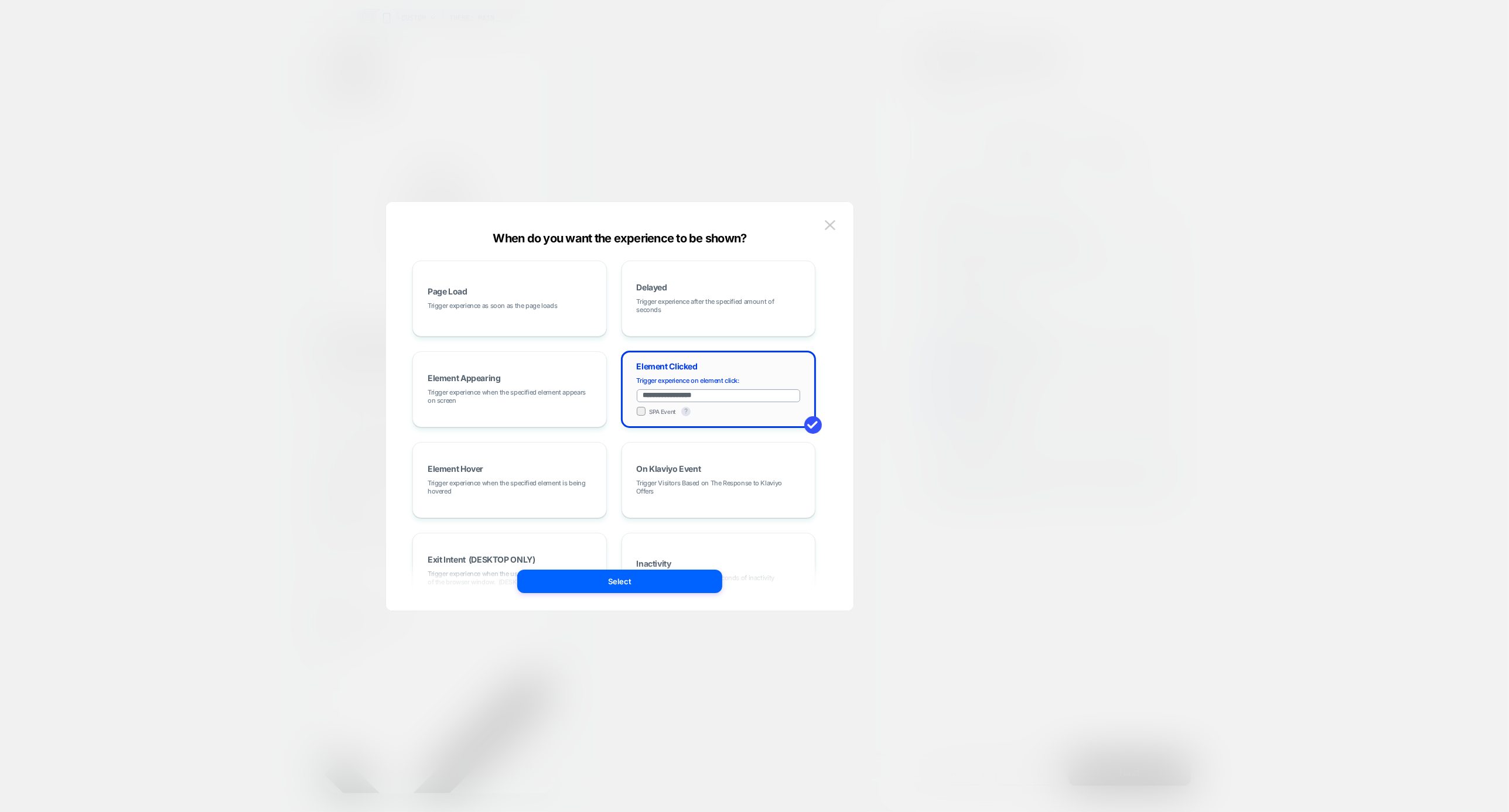
click at [683, 391] on input "**********" at bounding box center [719, 396] width 164 height 13
click at [663, 380] on div "**********" at bounding box center [719, 397] width 164 height 40
click at [448, 313] on div "Page Load Trigger experience as soon as the page loads" at bounding box center [510, 298] width 182 height 63
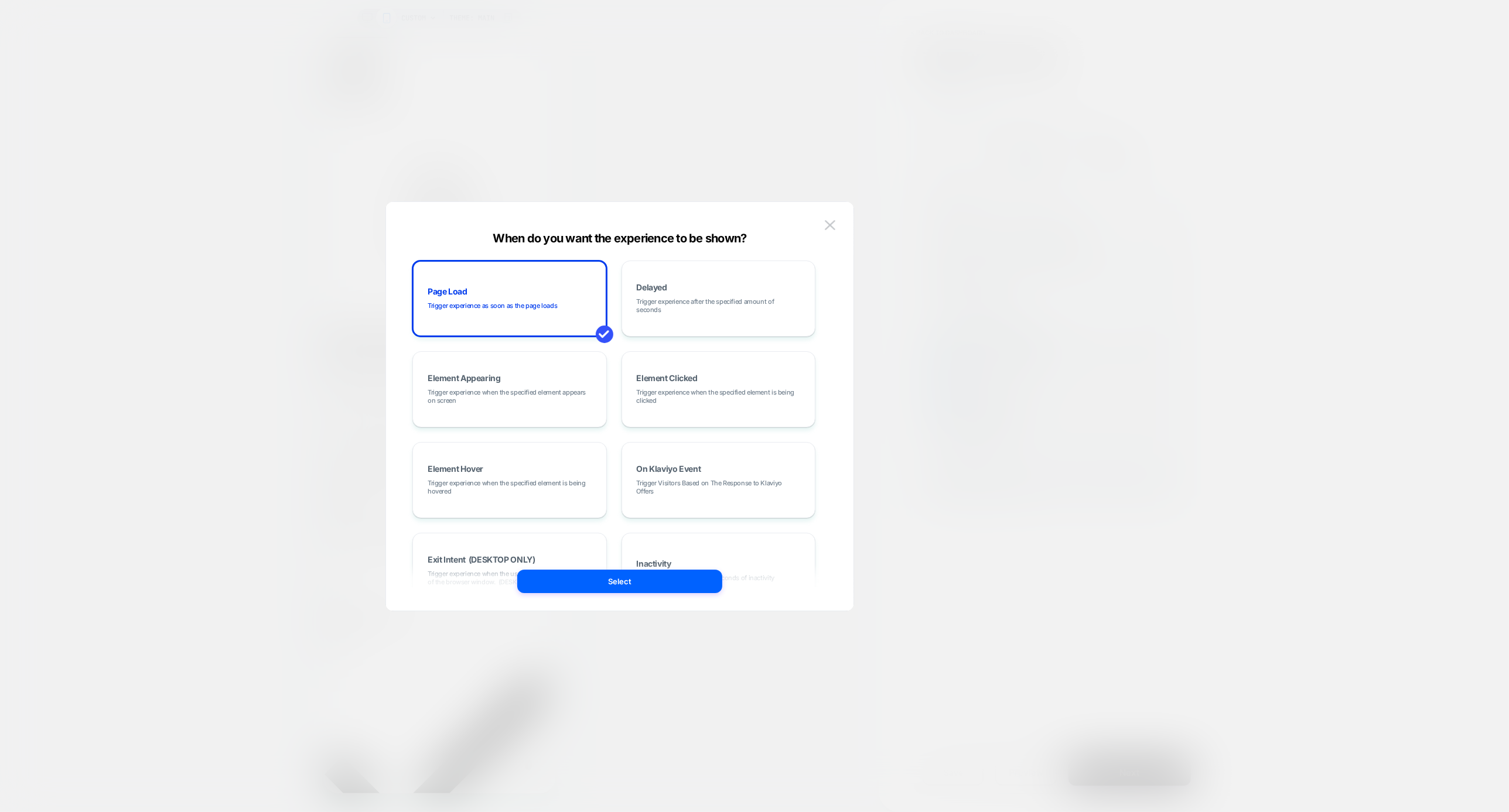
click at [646, 577] on button "Select" at bounding box center [620, 581] width 205 height 24
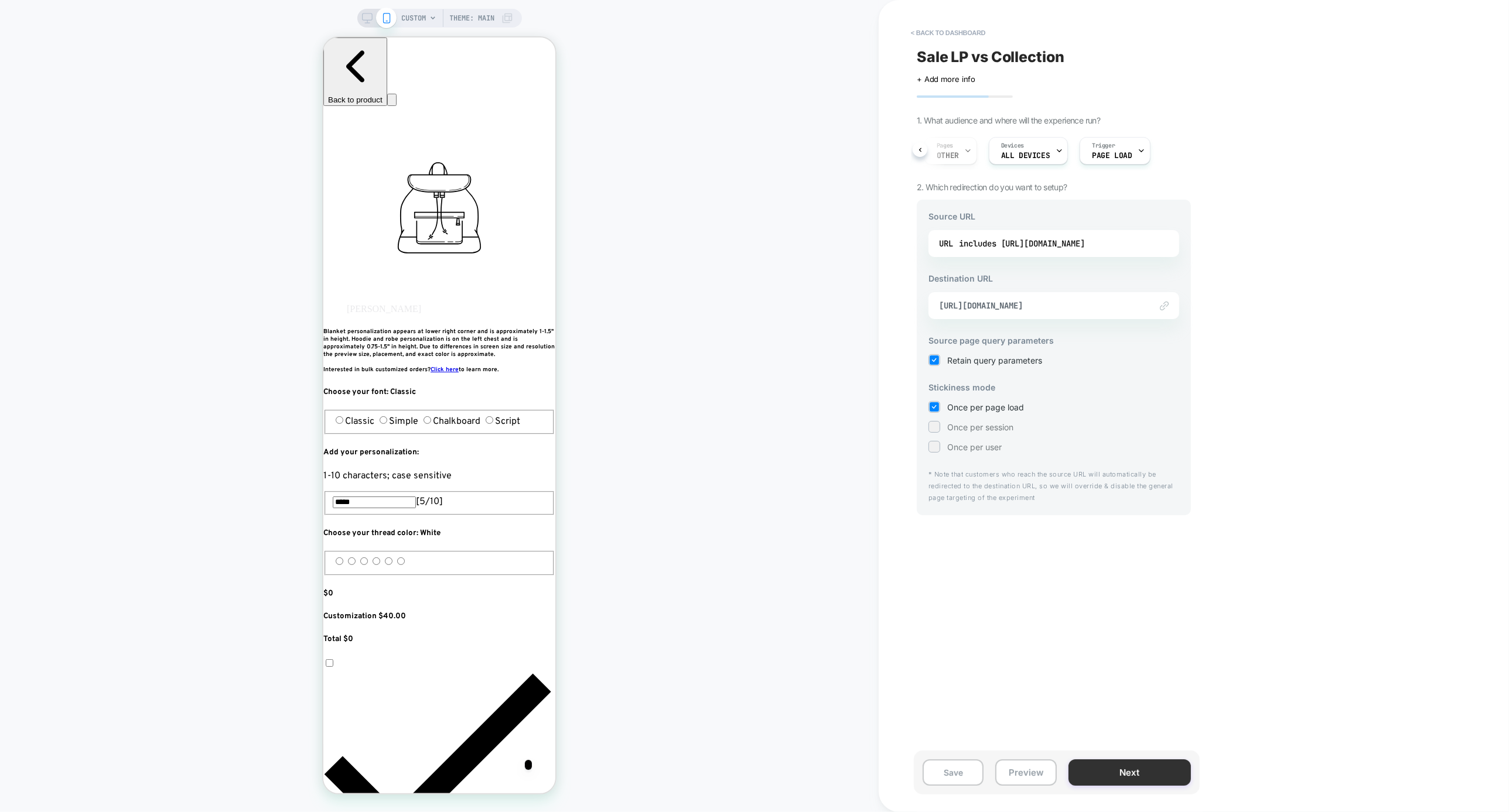
click at [1140, 768] on button "Next" at bounding box center [1130, 772] width 123 height 27
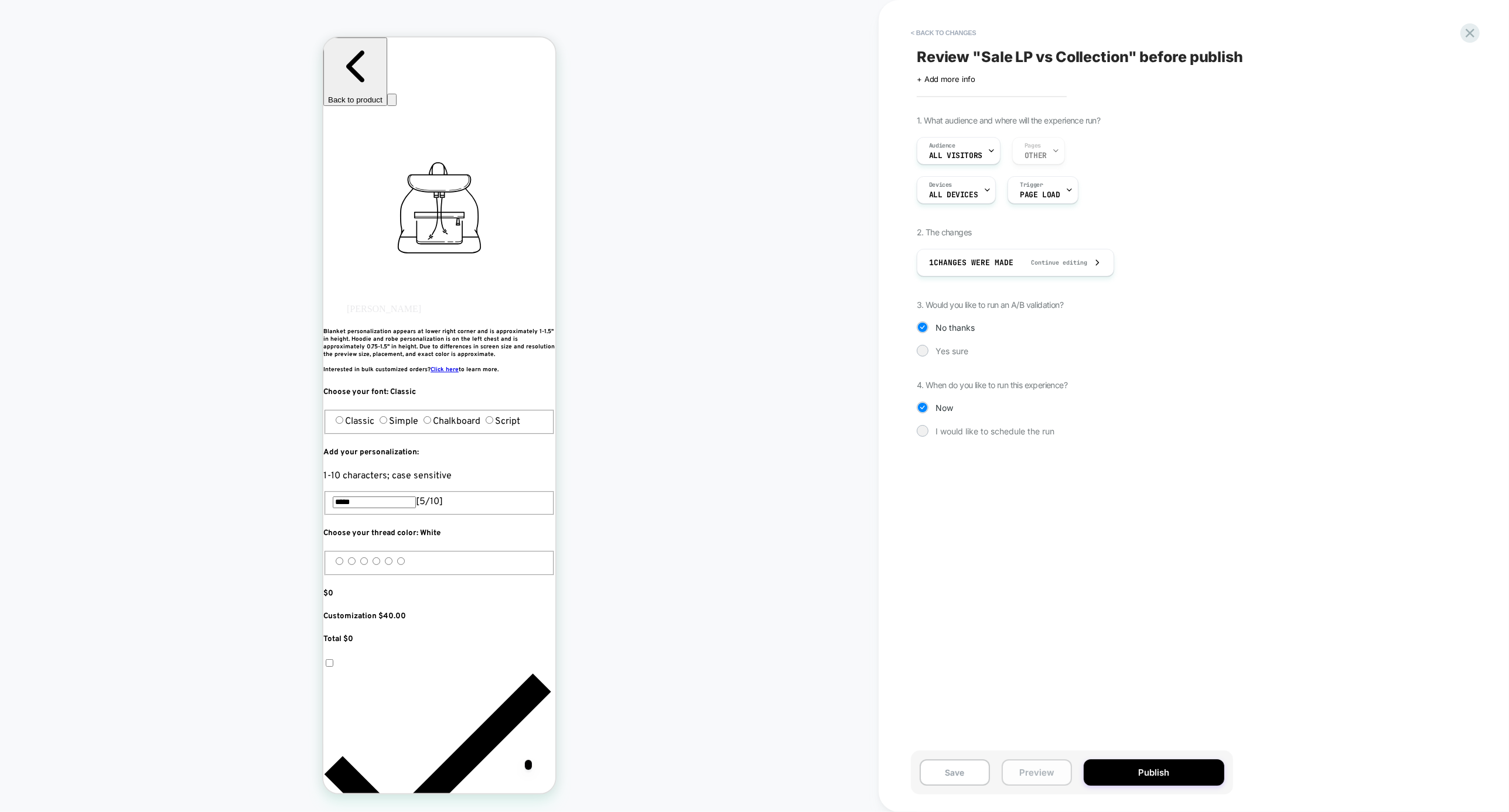
click at [1013, 774] on button "Preview" at bounding box center [1036, 772] width 70 height 27
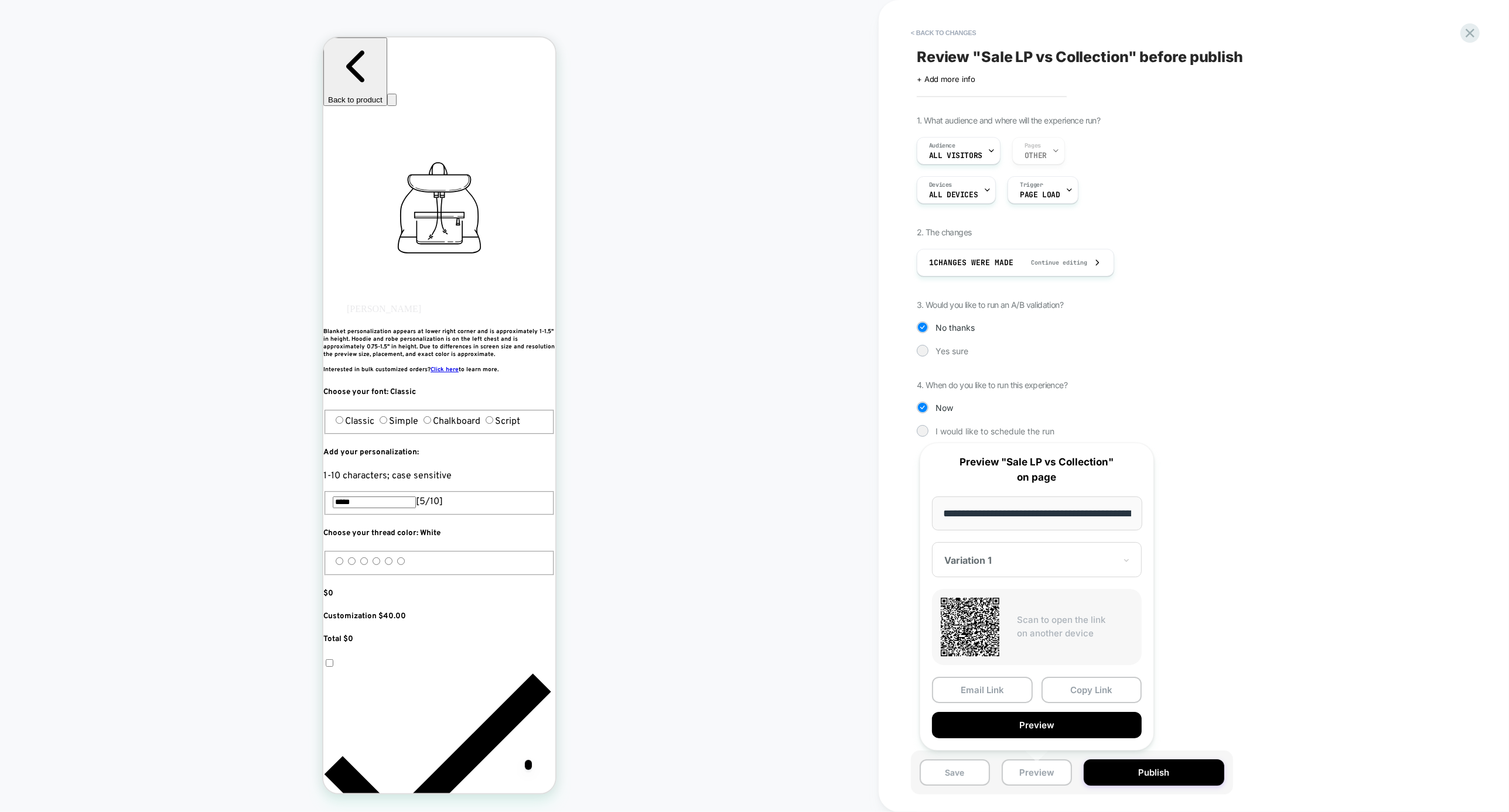
click at [1016, 729] on button "Preview" at bounding box center [1037, 725] width 210 height 27
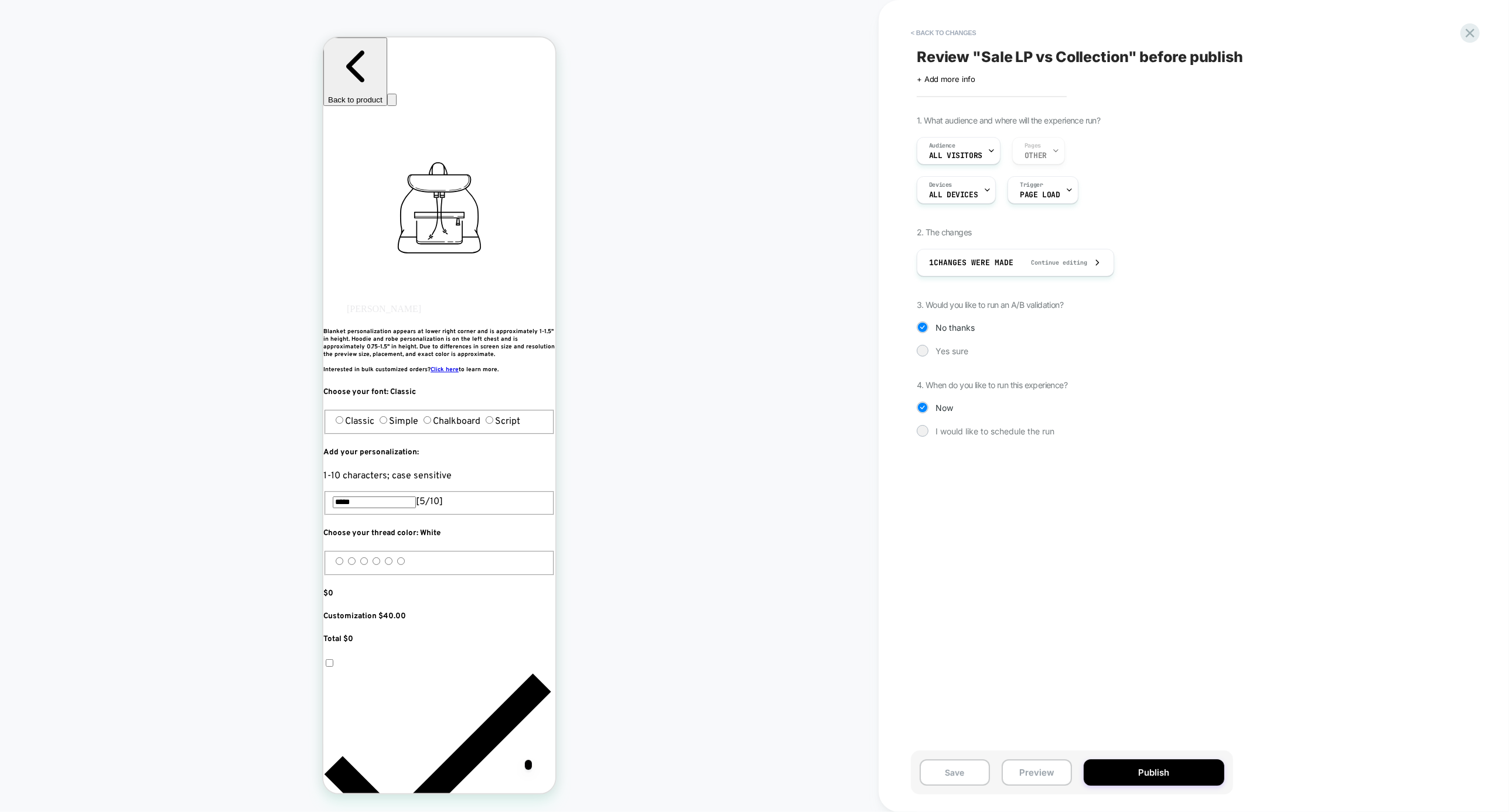
scroll to position [13, 0]
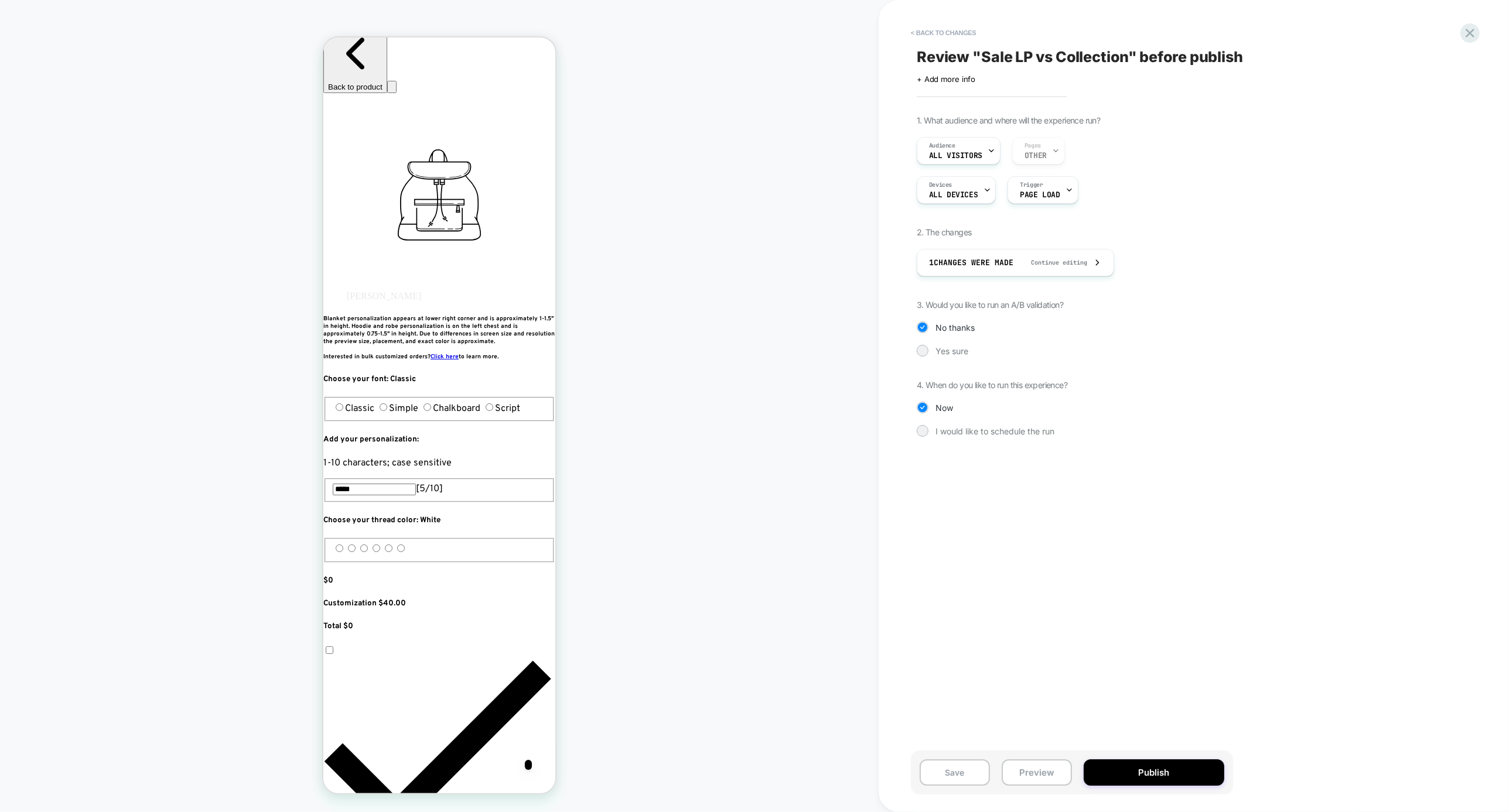
click at [954, 356] on div "1. What audience and where will the experience run? Audience All Visitors Pages…" at bounding box center [1130, 285] width 428 height 339
click at [951, 347] on span "Yes sure" at bounding box center [952, 351] width 33 height 10
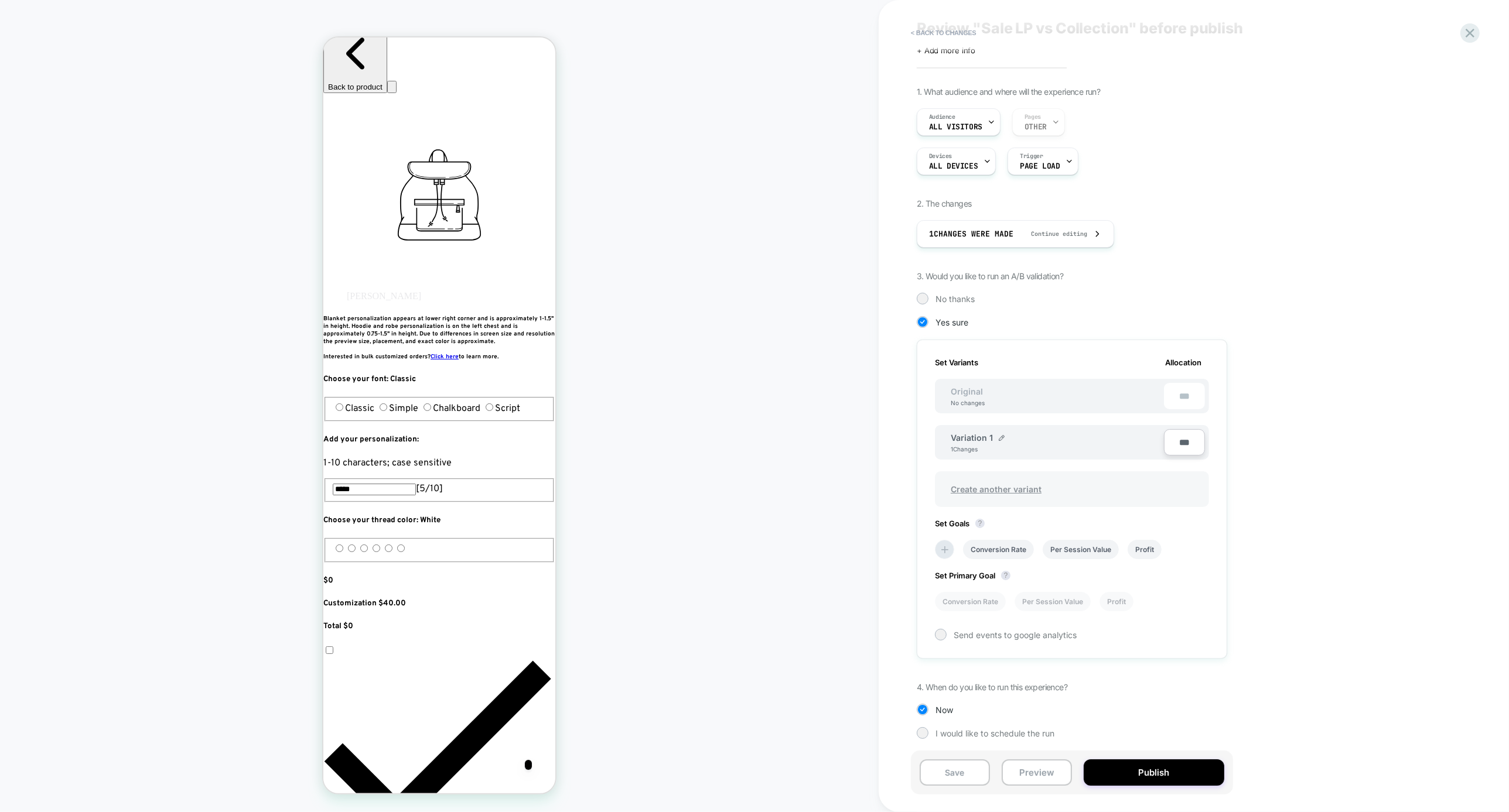
scroll to position [29, 0]
click at [985, 435] on span "Variation 1" at bounding box center [972, 437] width 42 height 10
click at [1002, 435] on img at bounding box center [1002, 438] width 6 height 6
click at [982, 444] on input "**********" at bounding box center [993, 443] width 85 height 23
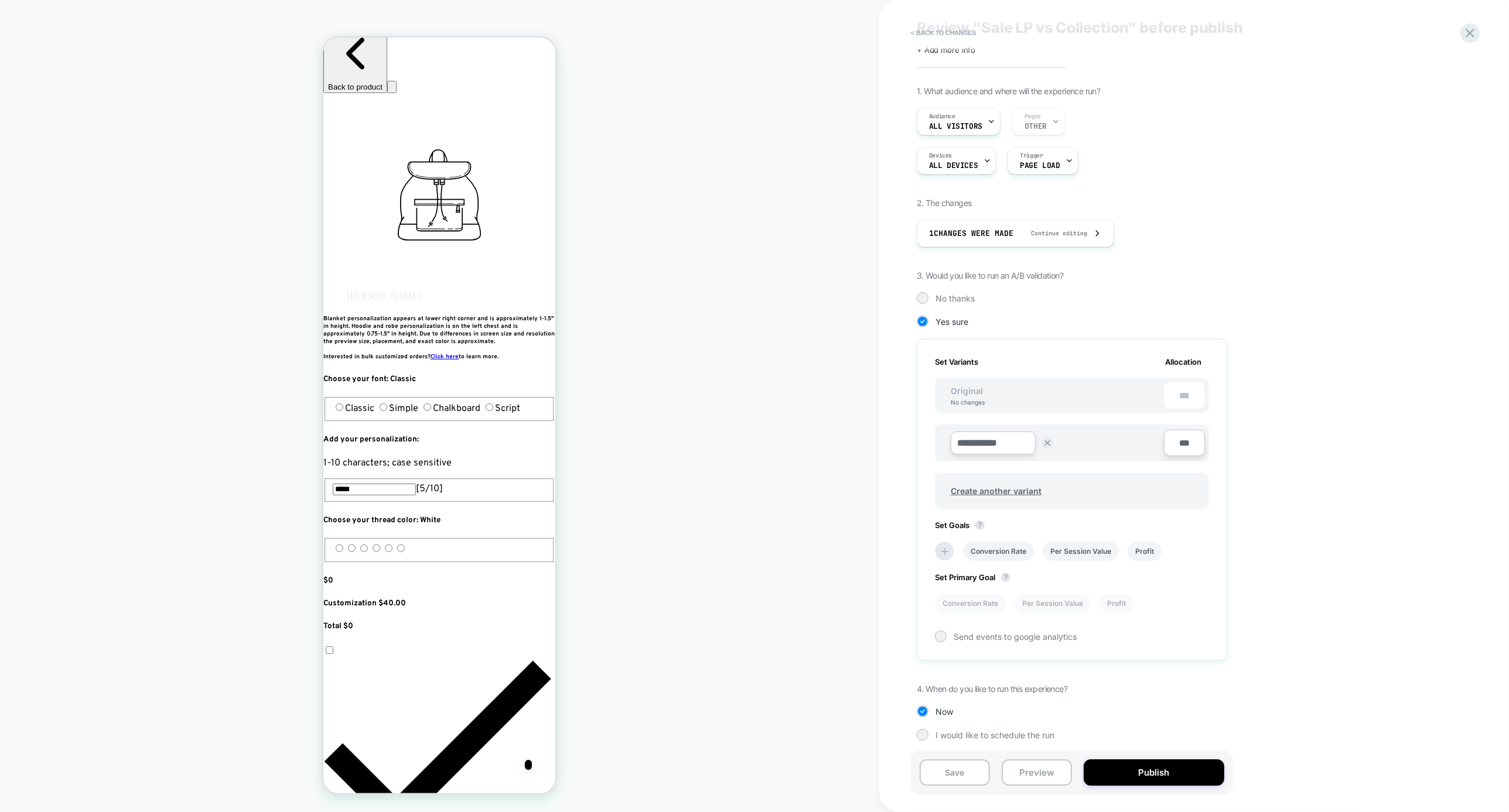
click at [982, 444] on input "**********" at bounding box center [993, 443] width 85 height 23
type input "**********"
click at [1085, 439] on strong "Save" at bounding box center [1078, 443] width 17 height 9
click at [1120, 765] on button "Publish" at bounding box center [1154, 772] width 140 height 27
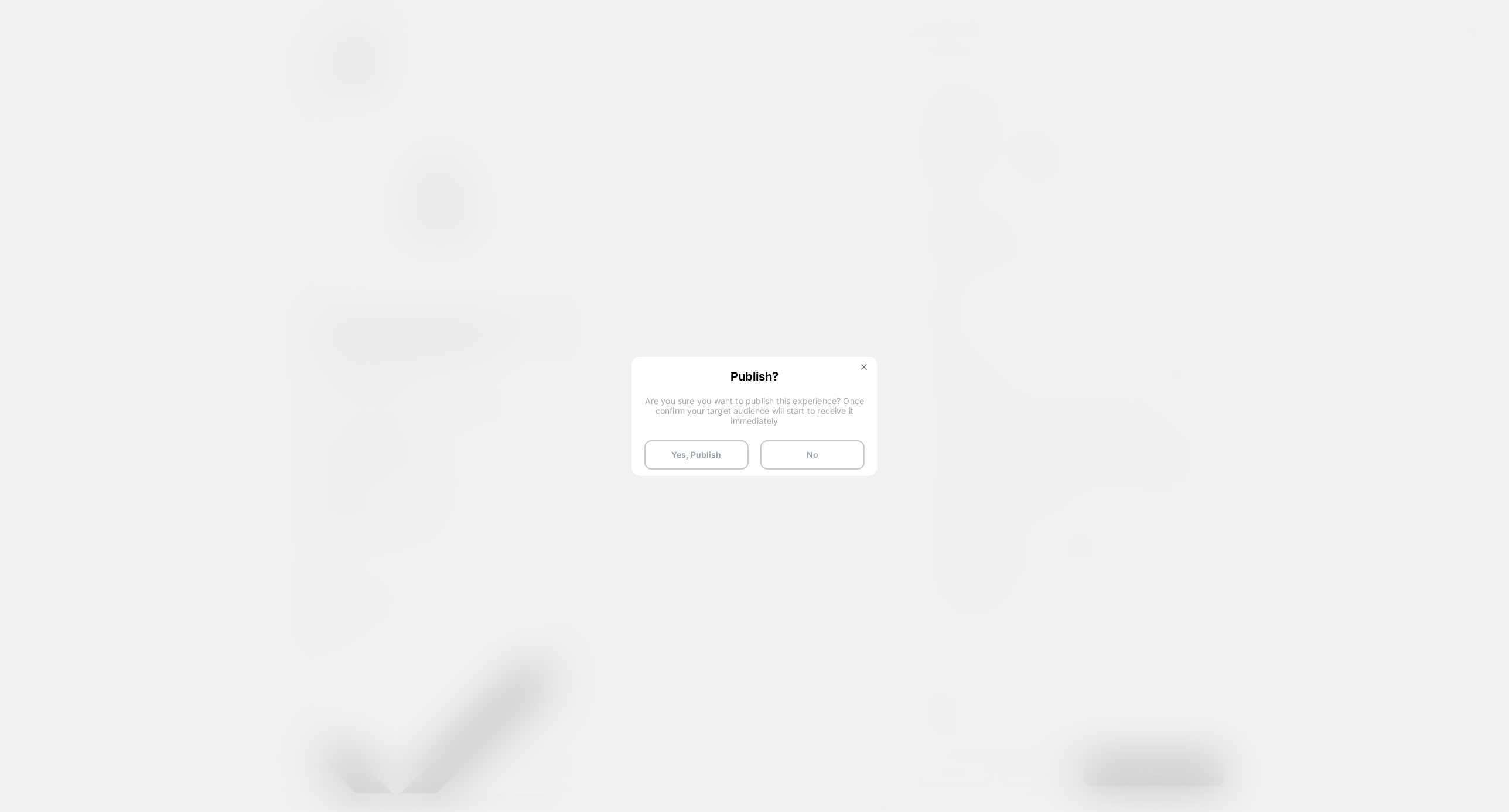
drag, startPoint x: 711, startPoint y: 462, endPoint x: 808, endPoint y: 407, distance: 111.5
click at [760, 428] on div "Publish? Are you sure you want to publish this experience? Once confirm your ta…" at bounding box center [754, 420] width 244 height 124
drag, startPoint x: 860, startPoint y: 373, endPoint x: 866, endPoint y: 372, distance: 6.1
click at [862, 373] on button at bounding box center [864, 369] width 13 height 10
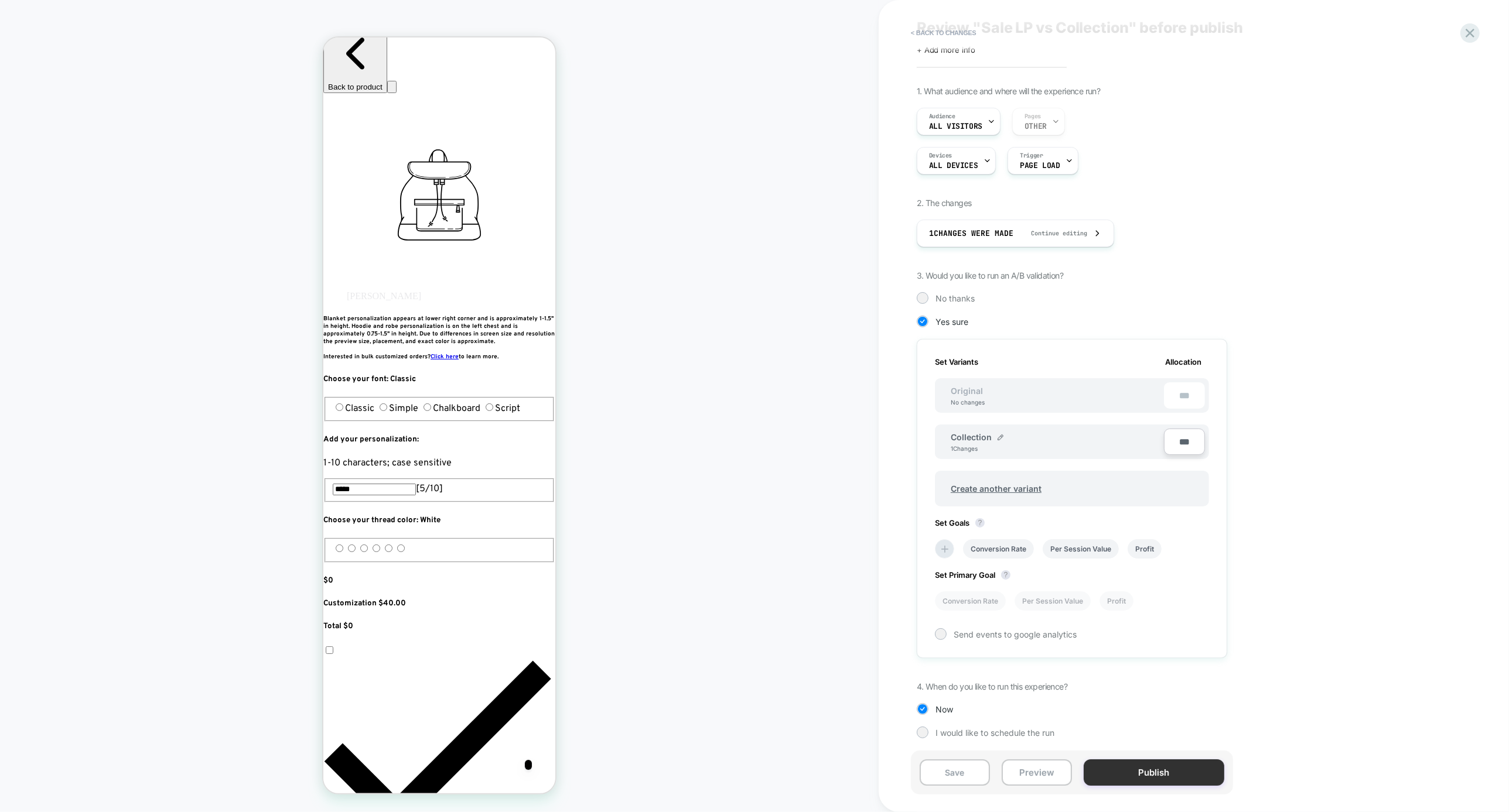
click at [1104, 768] on button "Publish" at bounding box center [1154, 772] width 140 height 27
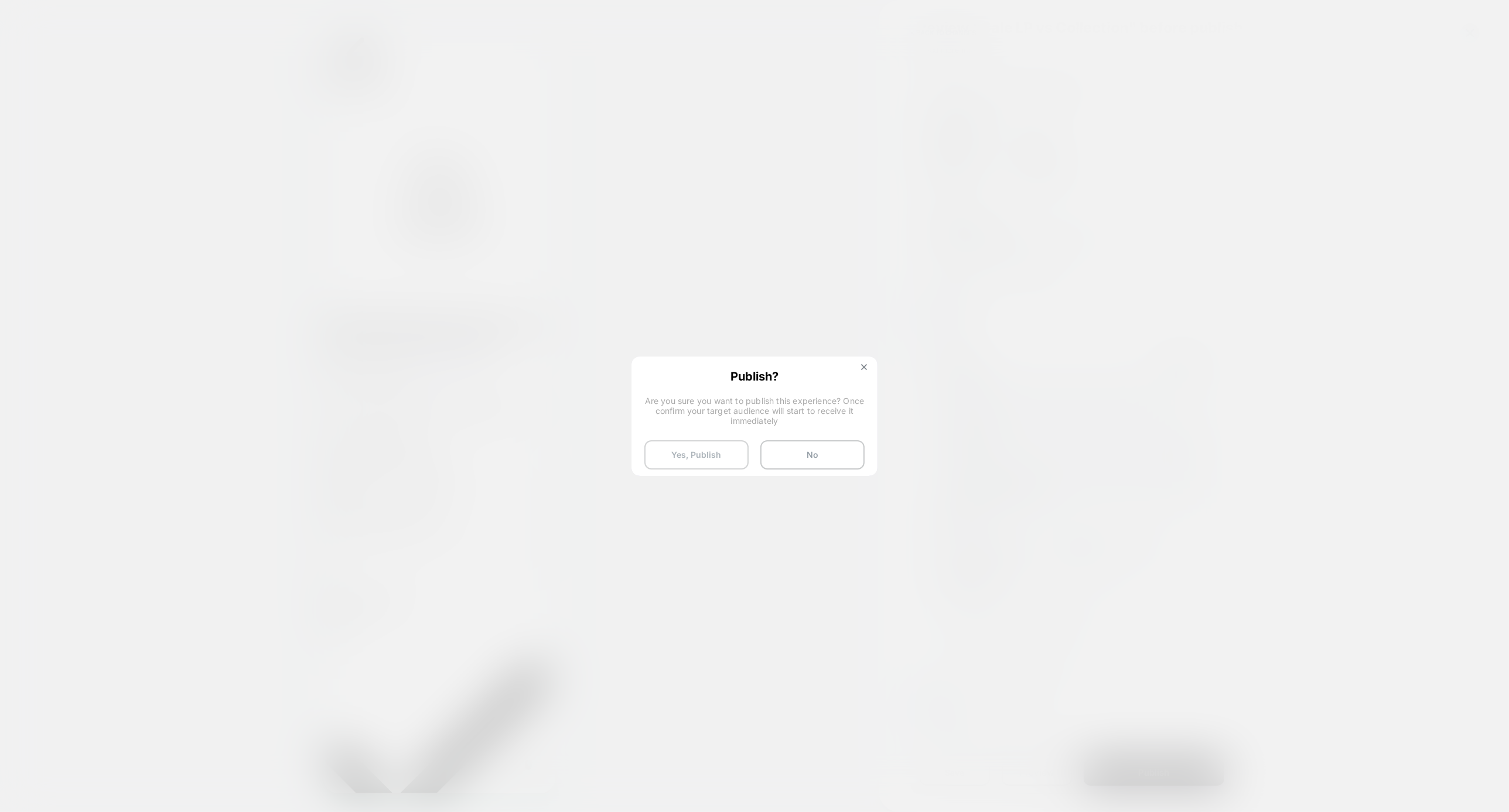
click at [702, 461] on button "Yes, Publish" at bounding box center [696, 455] width 104 height 29
